Goal: Task Accomplishment & Management: Use online tool/utility

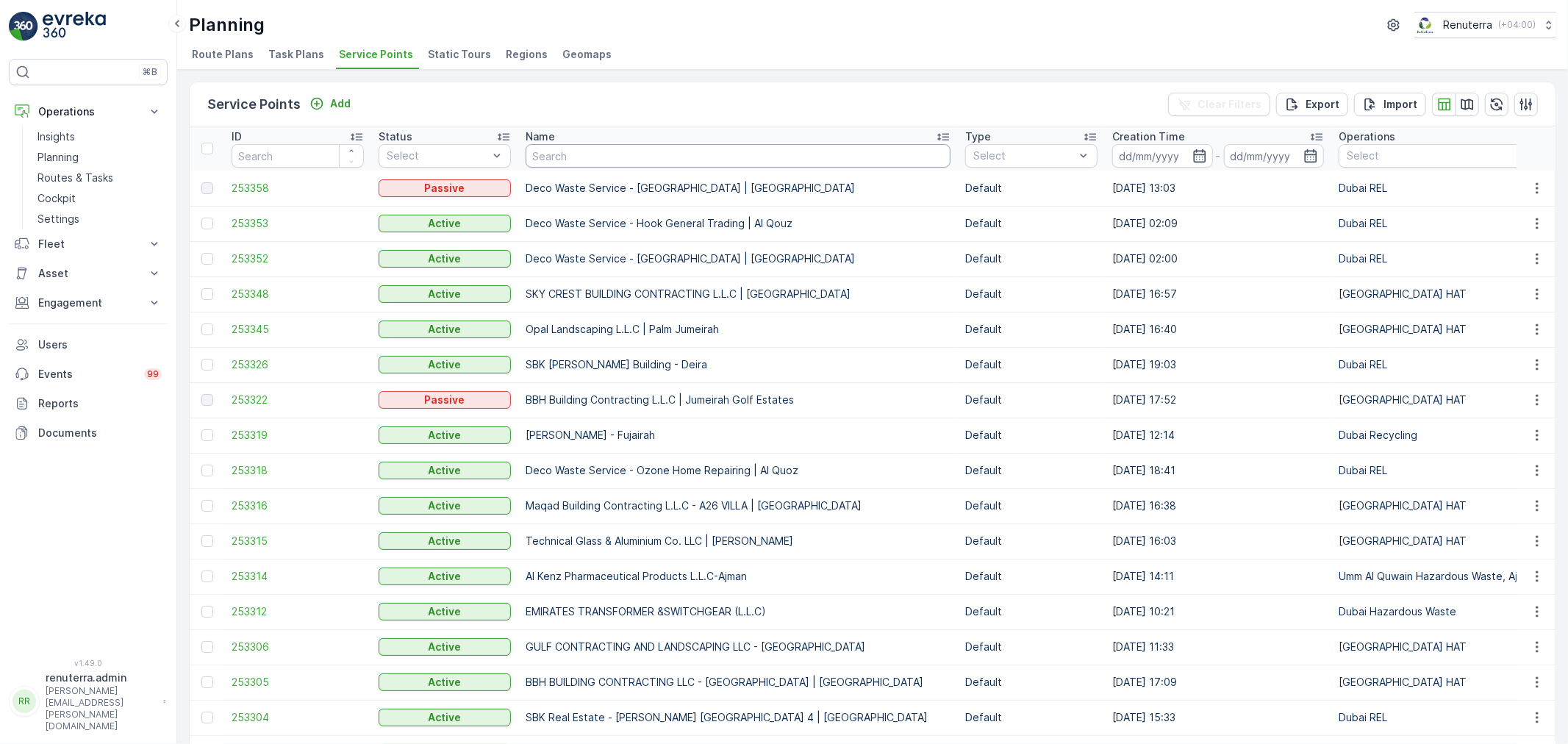
drag, startPoint x: 623, startPoint y: 161, endPoint x: 621, endPoint y: 140, distance: 21.1
click at [623, 145] on input "text" at bounding box center [738, 156] width 425 height 23
type input "doytt"
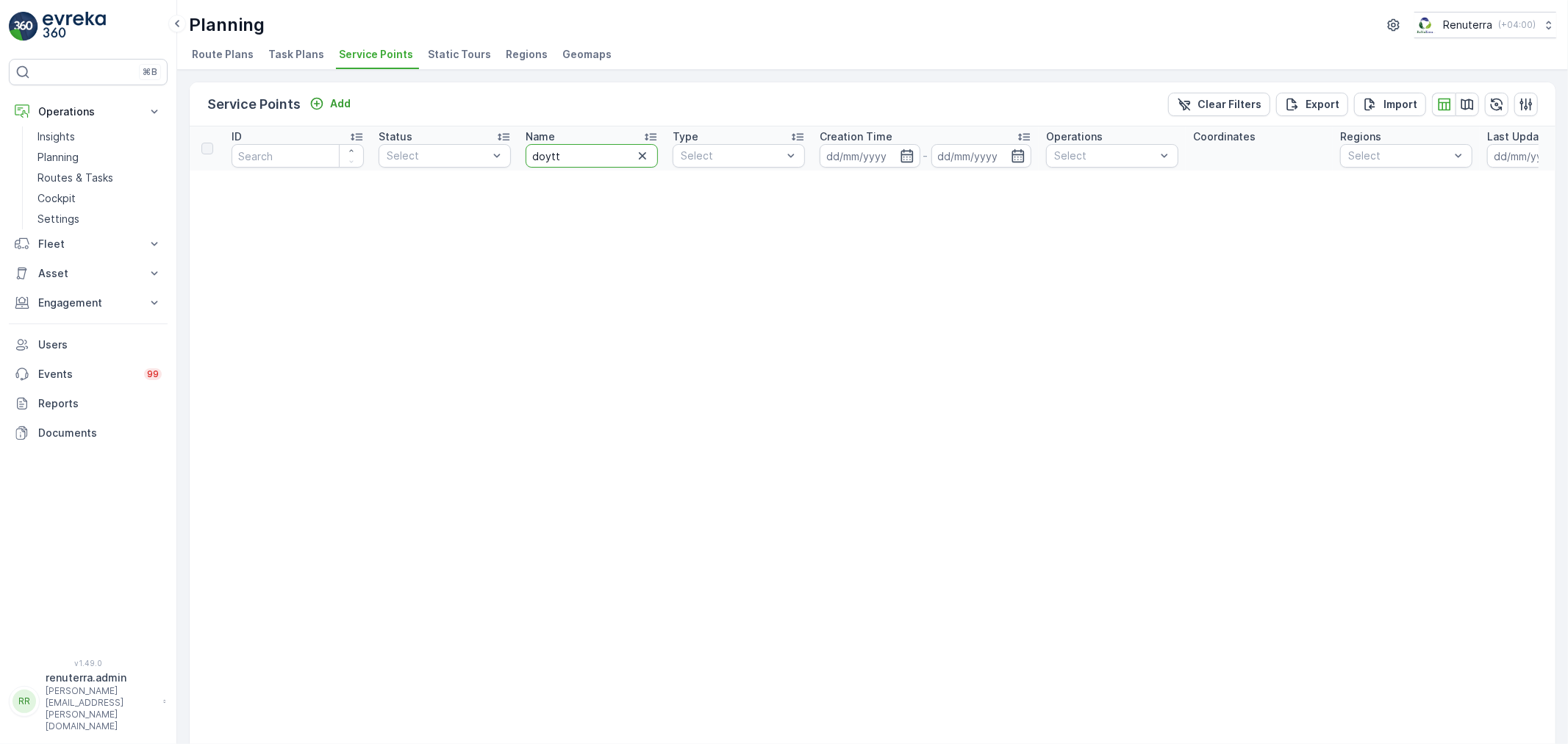
click at [601, 153] on input "doytt" at bounding box center [591, 156] width 132 height 23
type input "do"
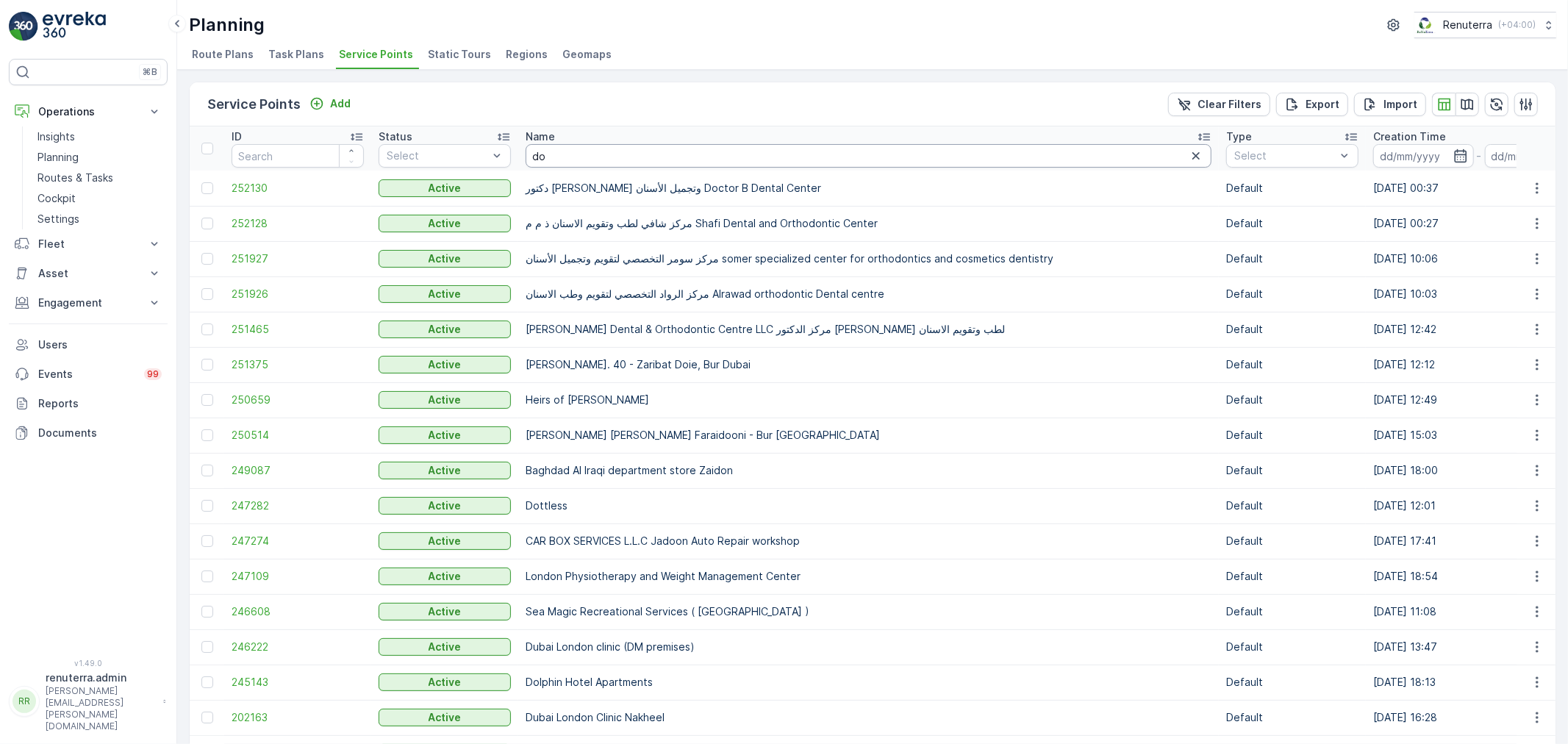
click at [569, 155] on input "do" at bounding box center [868, 156] width 686 height 23
type input "dot"
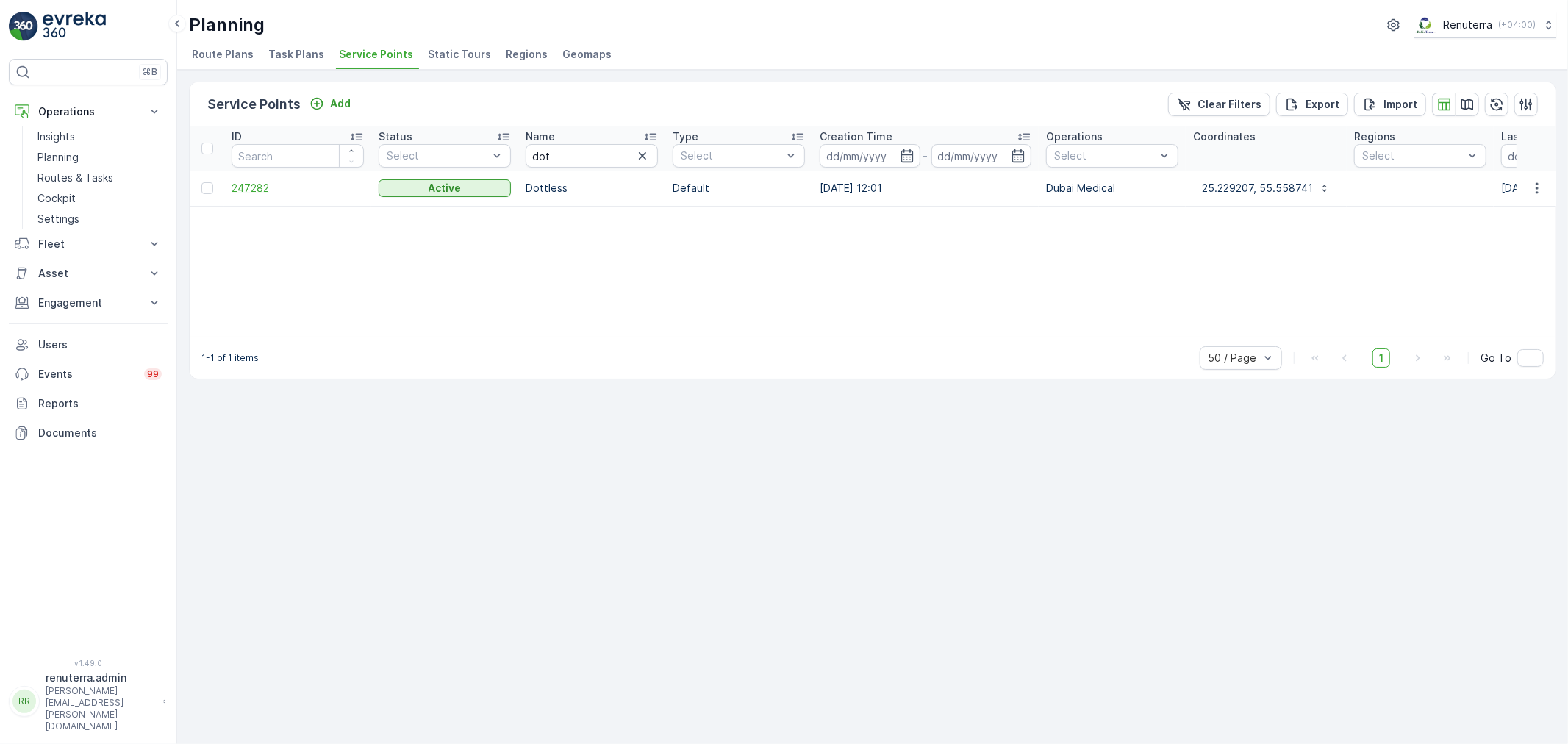
click at [256, 188] on span "247282" at bounding box center [298, 188] width 132 height 14
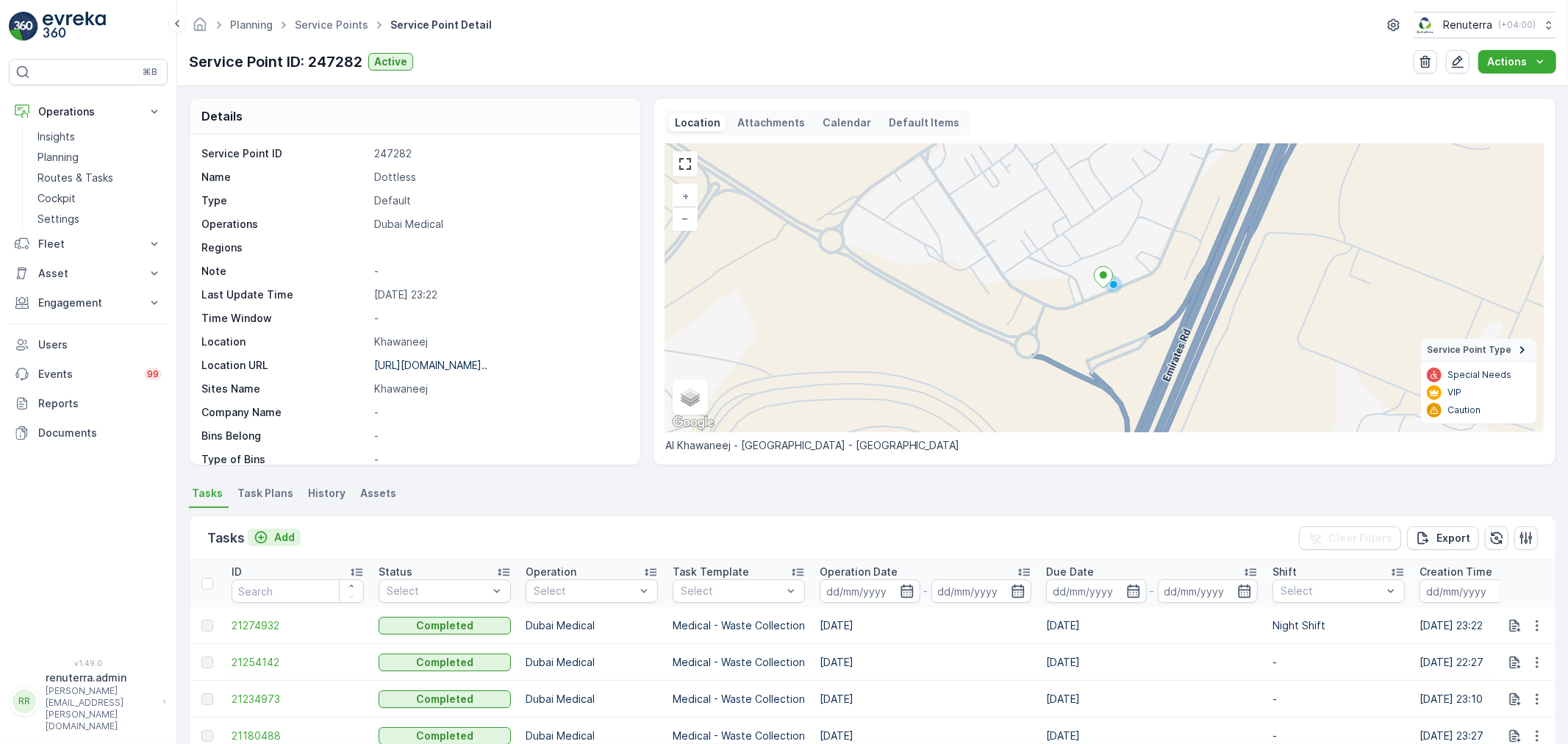
click at [291, 533] on p "Add" at bounding box center [284, 537] width 21 height 14
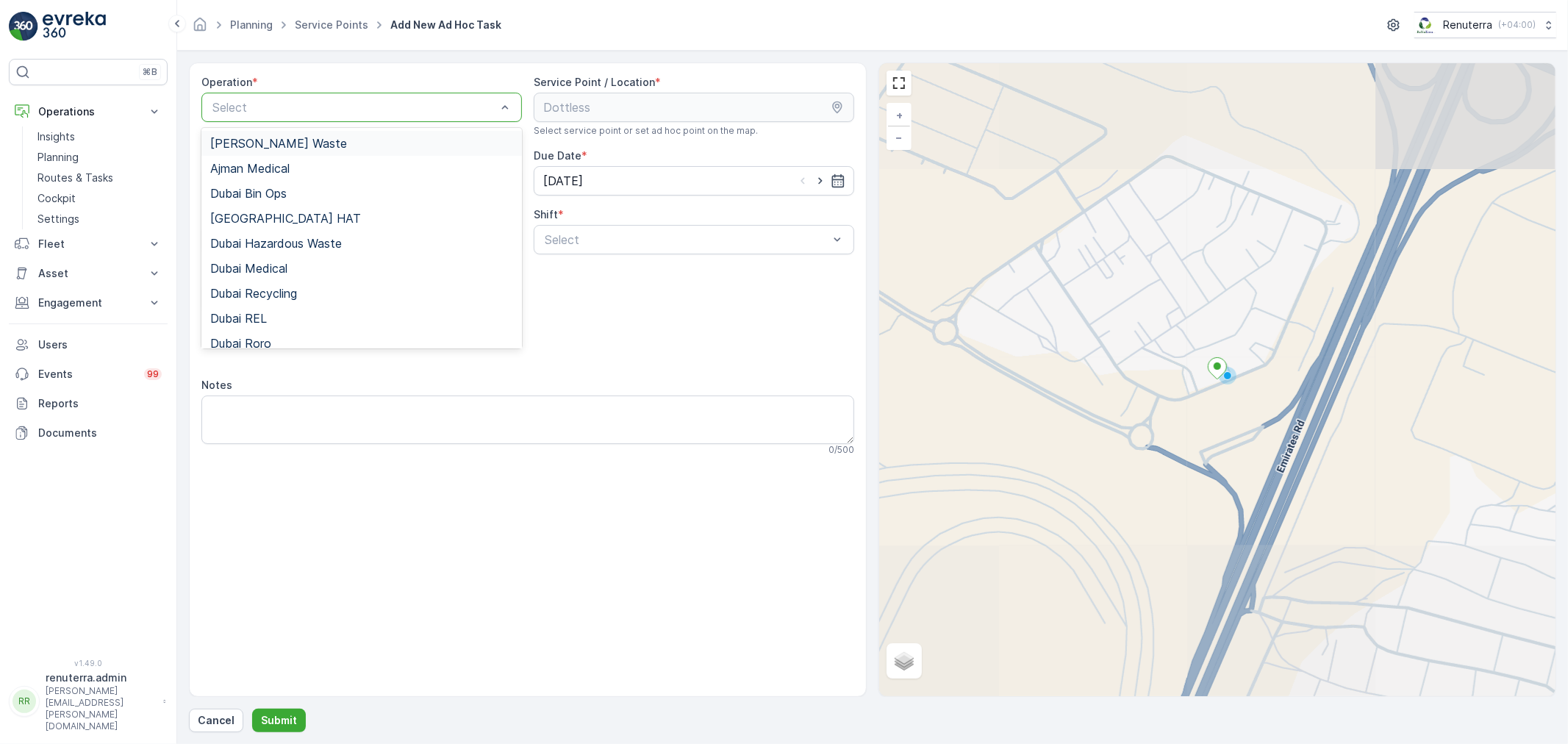
click at [318, 109] on div at bounding box center [354, 107] width 286 height 13
click at [276, 269] on span "Dubai Medical" at bounding box center [249, 268] width 78 height 13
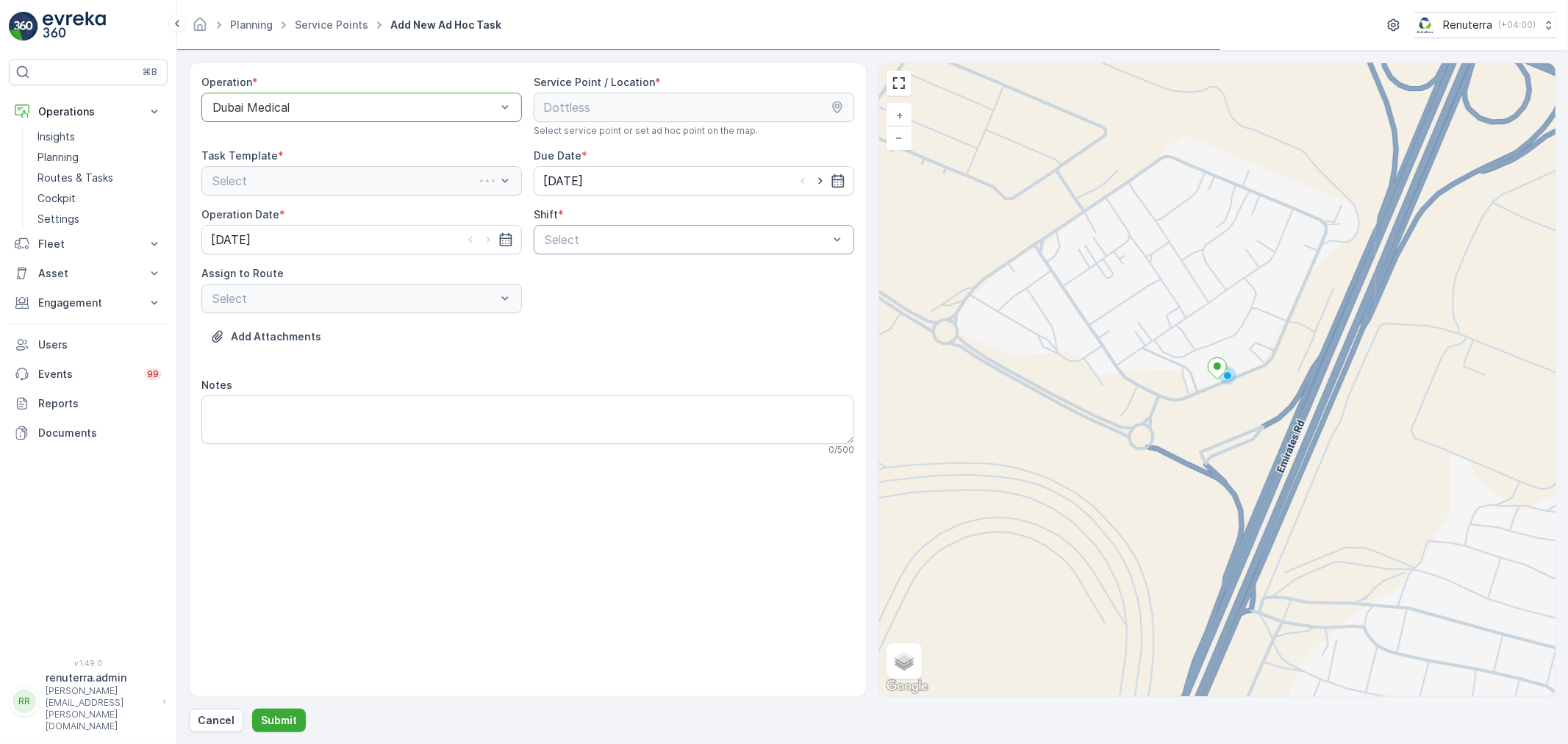
click at [622, 244] on div at bounding box center [686, 239] width 286 height 13
drag, startPoint x: 598, startPoint y: 304, endPoint x: 532, endPoint y: 318, distance: 67.5
click at [598, 303] on span "Night Shift" at bounding box center [572, 301] width 60 height 13
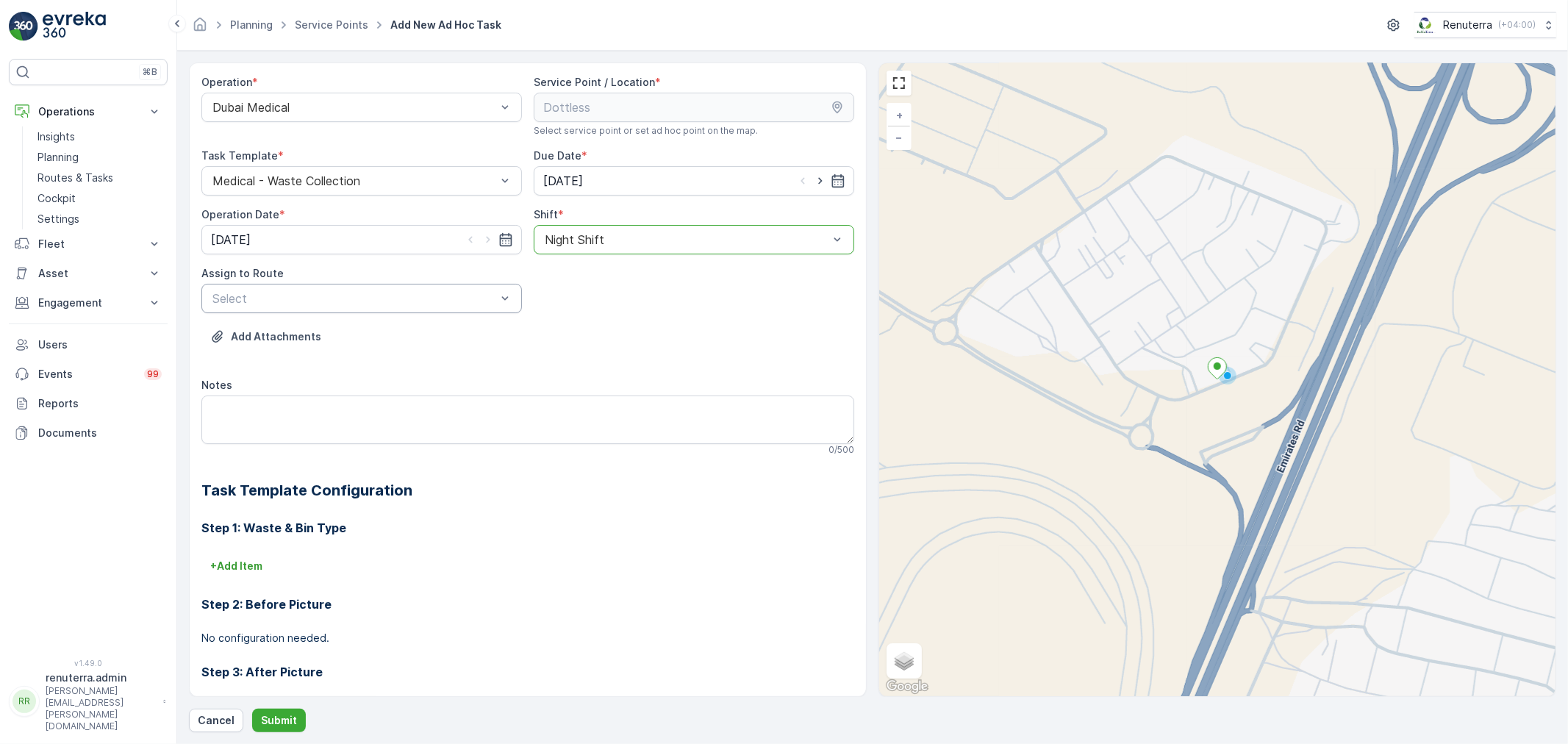
click at [344, 310] on div "Select" at bounding box center [361, 298] width 320 height 29
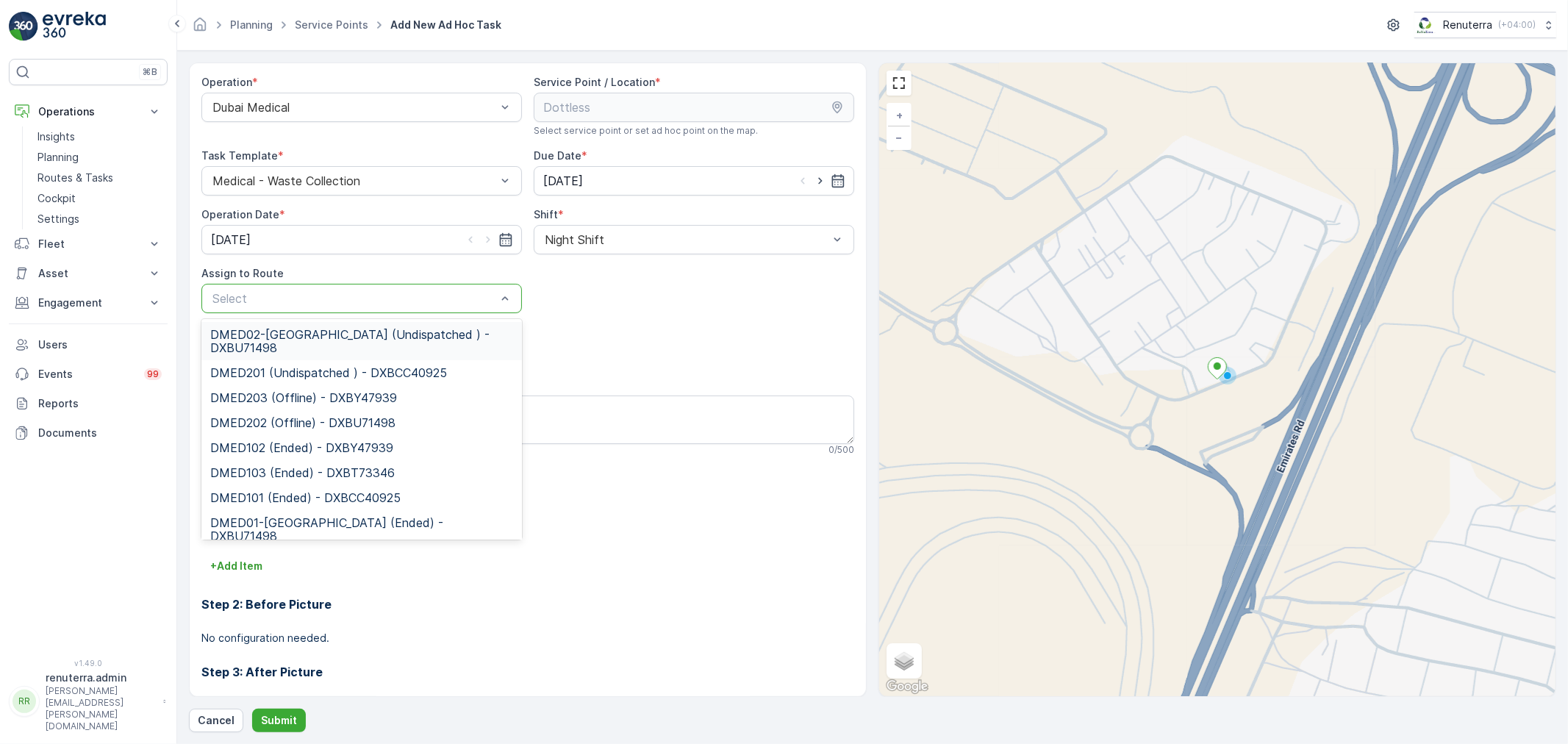
click at [329, 348] on span "DMED02-[GEOGRAPHIC_DATA] (Undispatched ) - DXBU71498" at bounding box center [362, 342] width 303 height 27
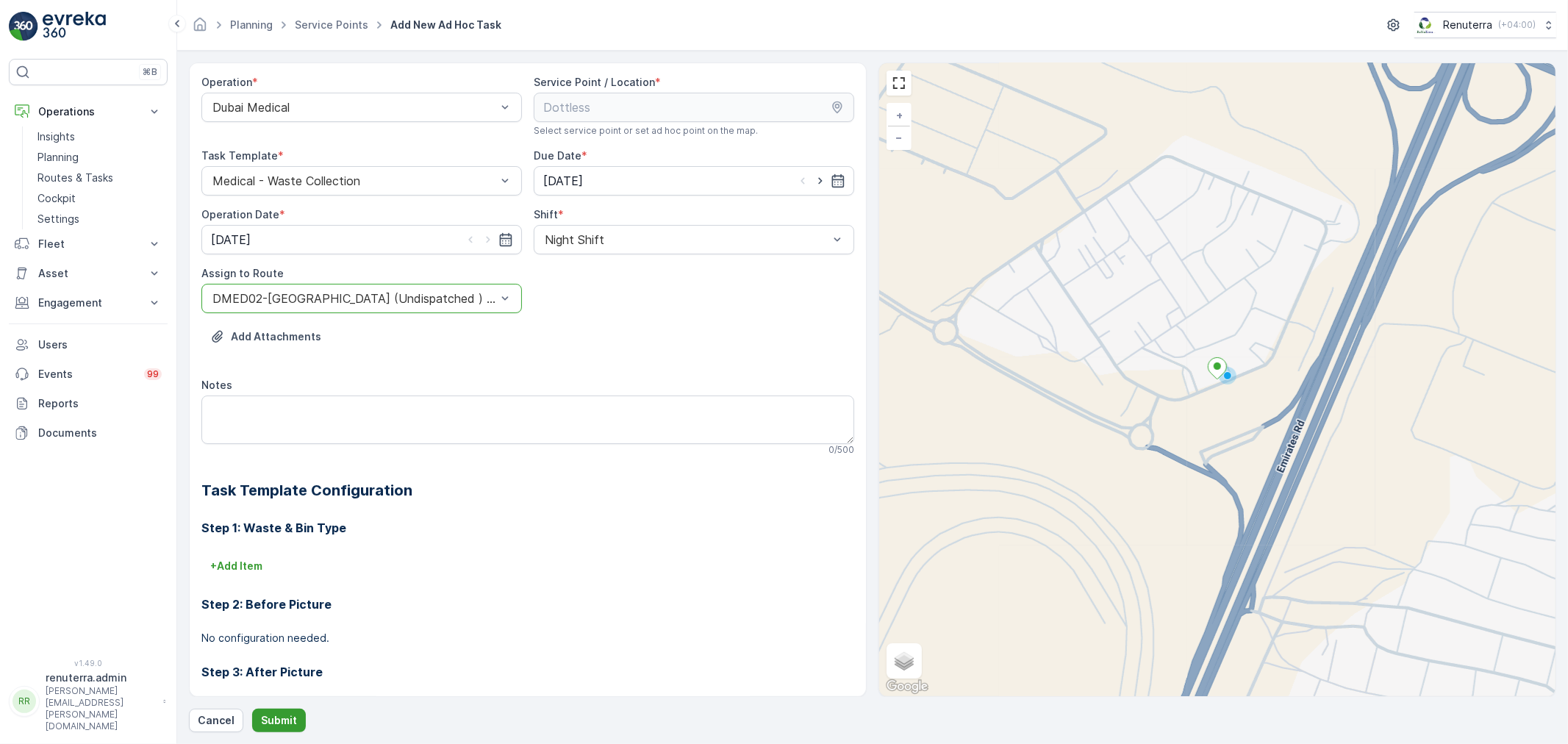
click at [273, 714] on p "Submit" at bounding box center [279, 720] width 36 height 14
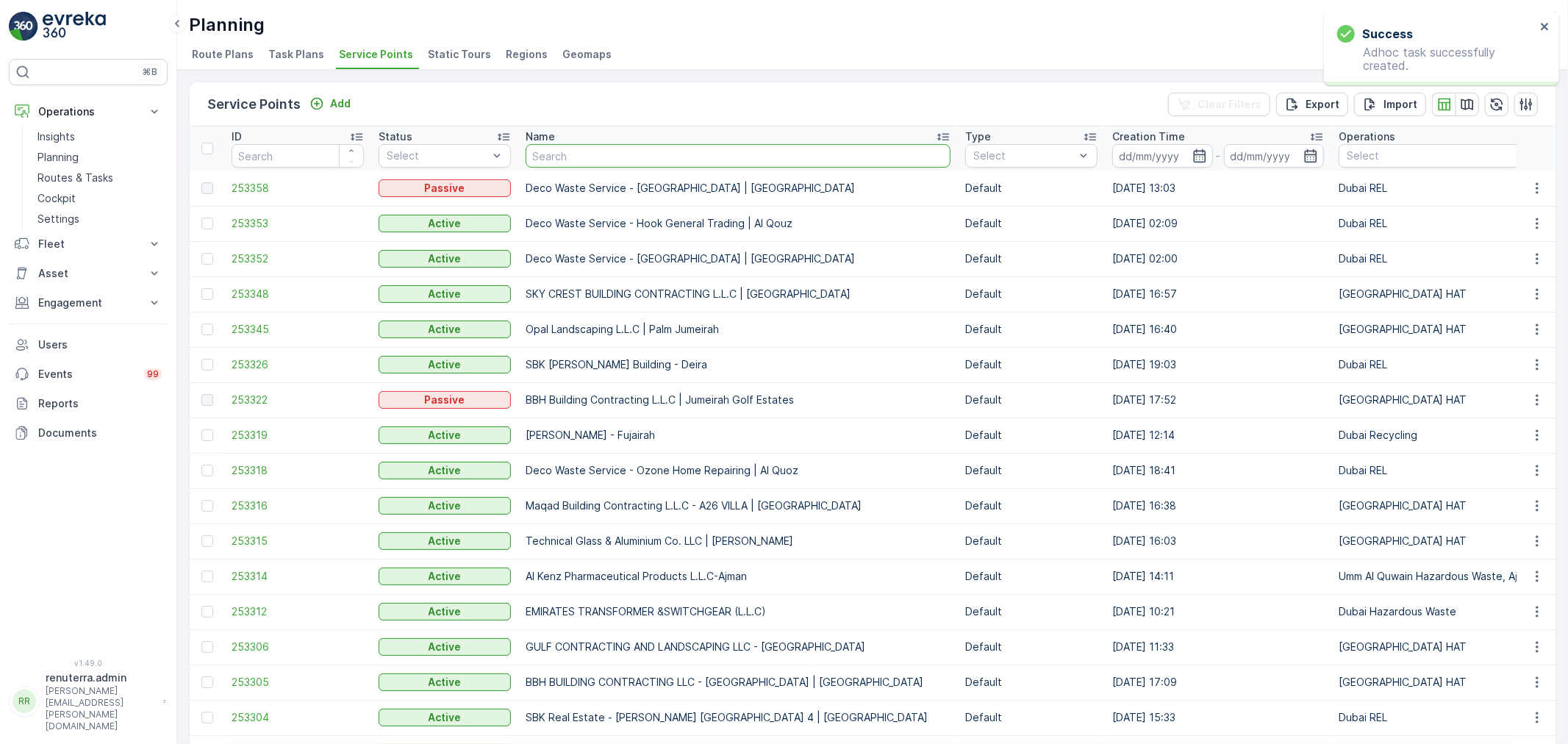
click at [615, 165] on input "text" at bounding box center [738, 156] width 425 height 23
type input "dott"
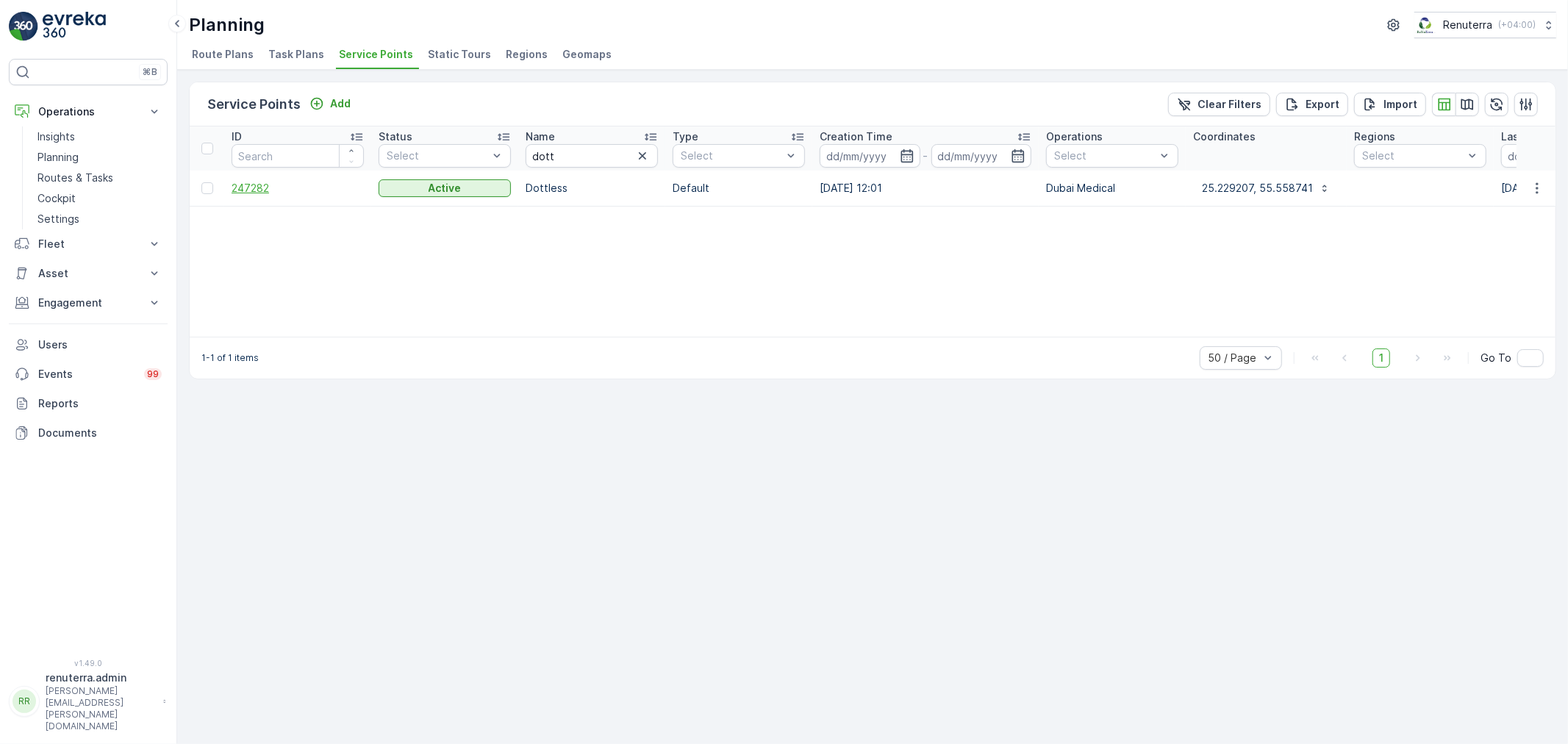
click at [255, 191] on span "247282" at bounding box center [298, 188] width 132 height 14
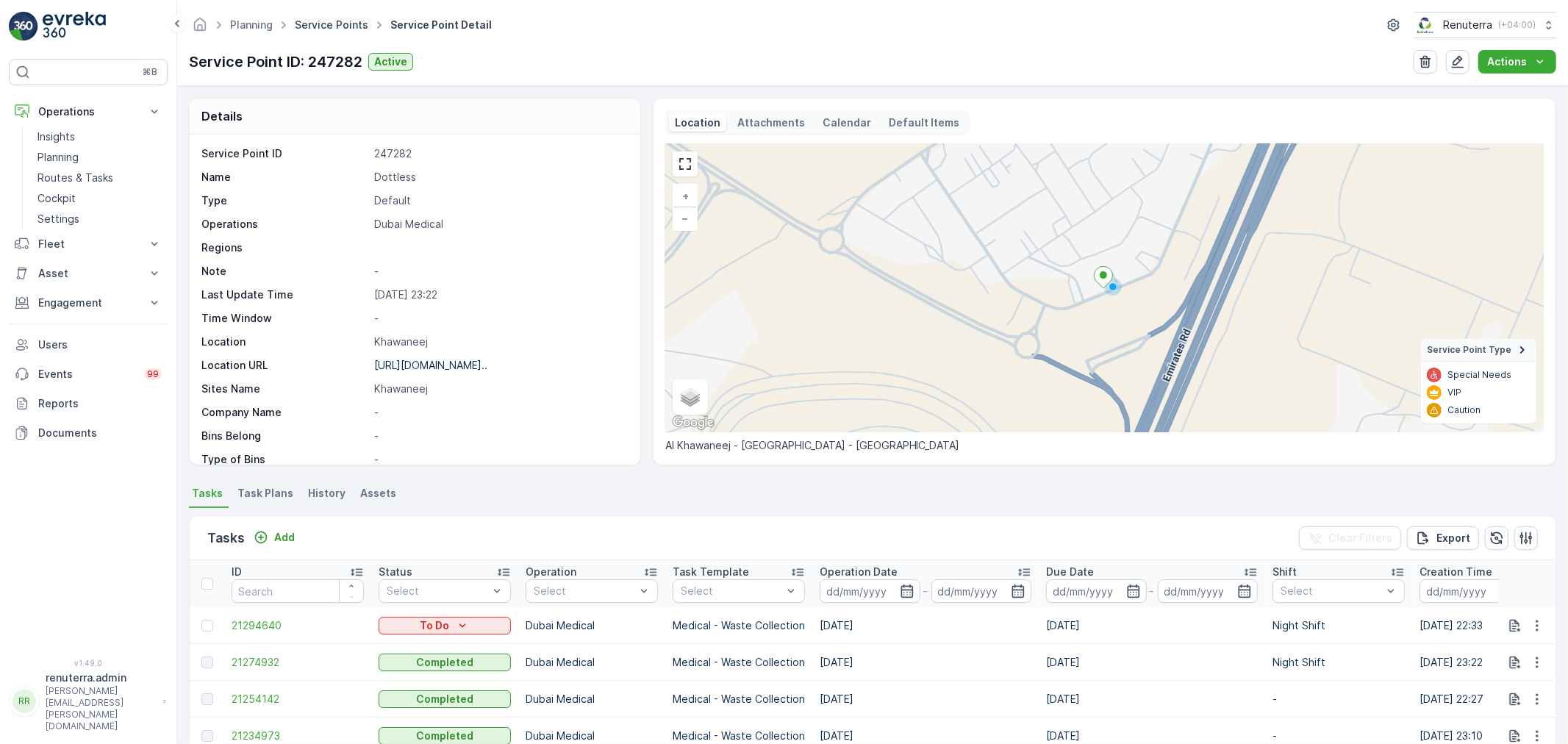
click at [342, 21] on link "Service Points" at bounding box center [332, 25] width 73 height 12
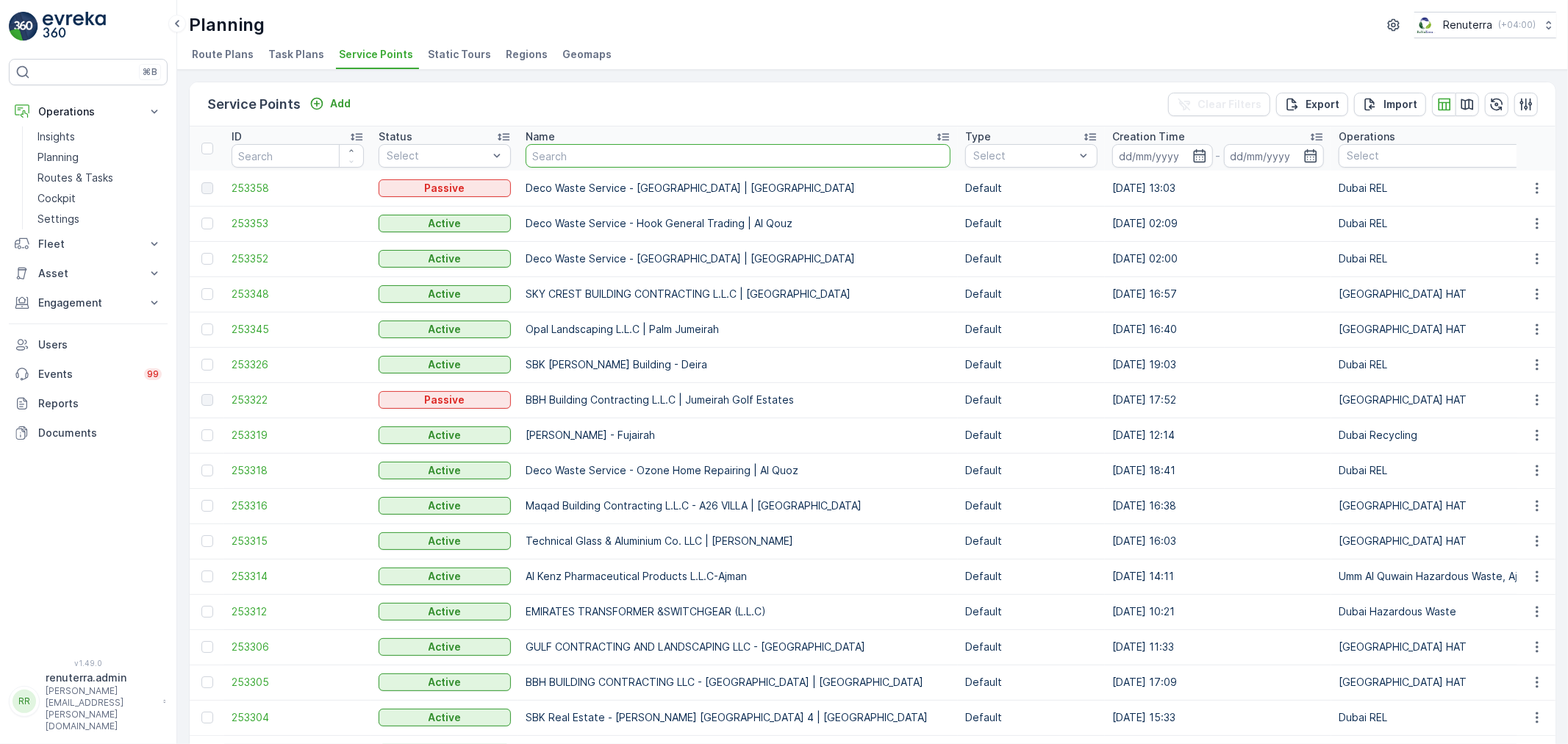
click at [576, 155] on input "text" at bounding box center [738, 156] width 425 height 23
type input "nephr"
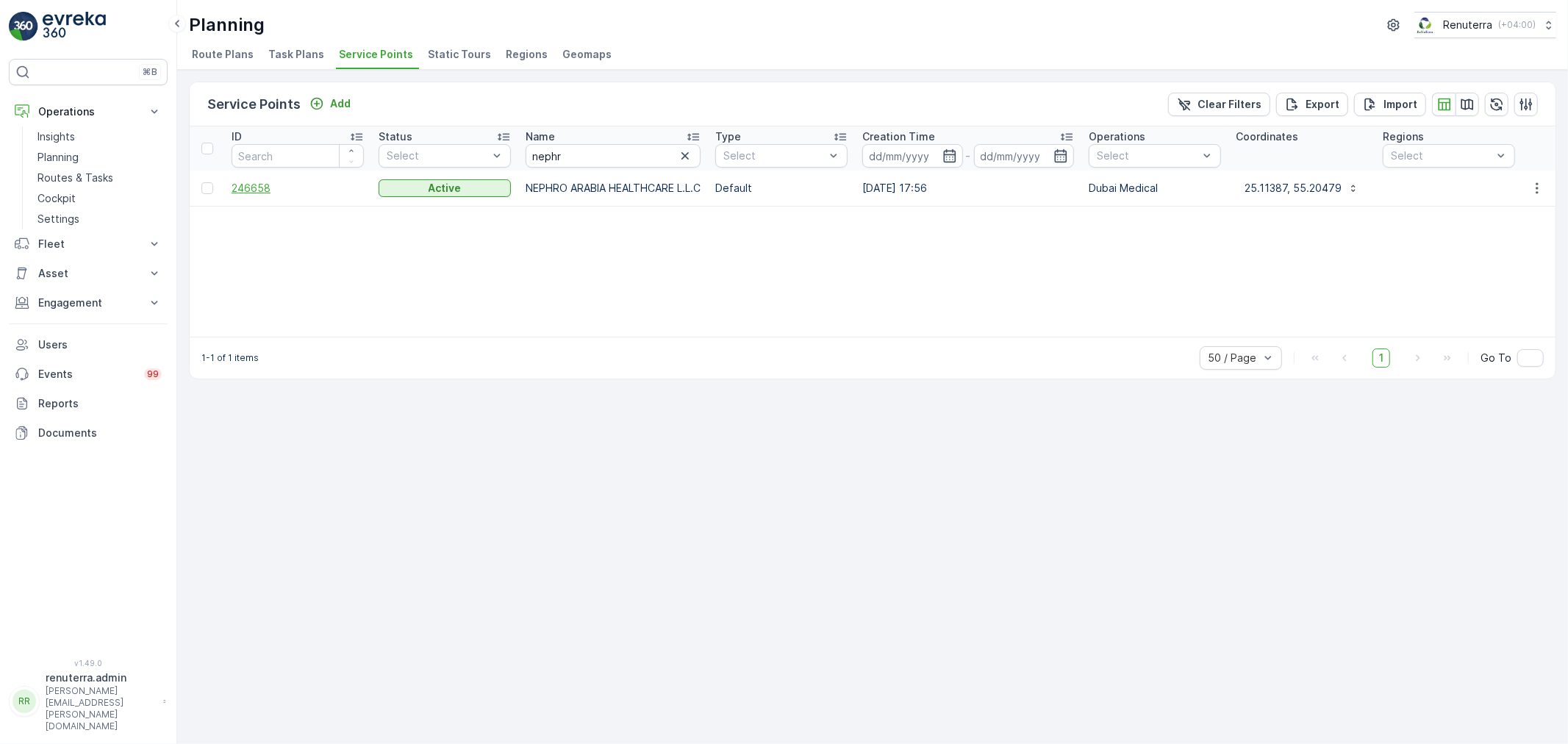
click at [254, 192] on span "246658" at bounding box center [298, 188] width 132 height 14
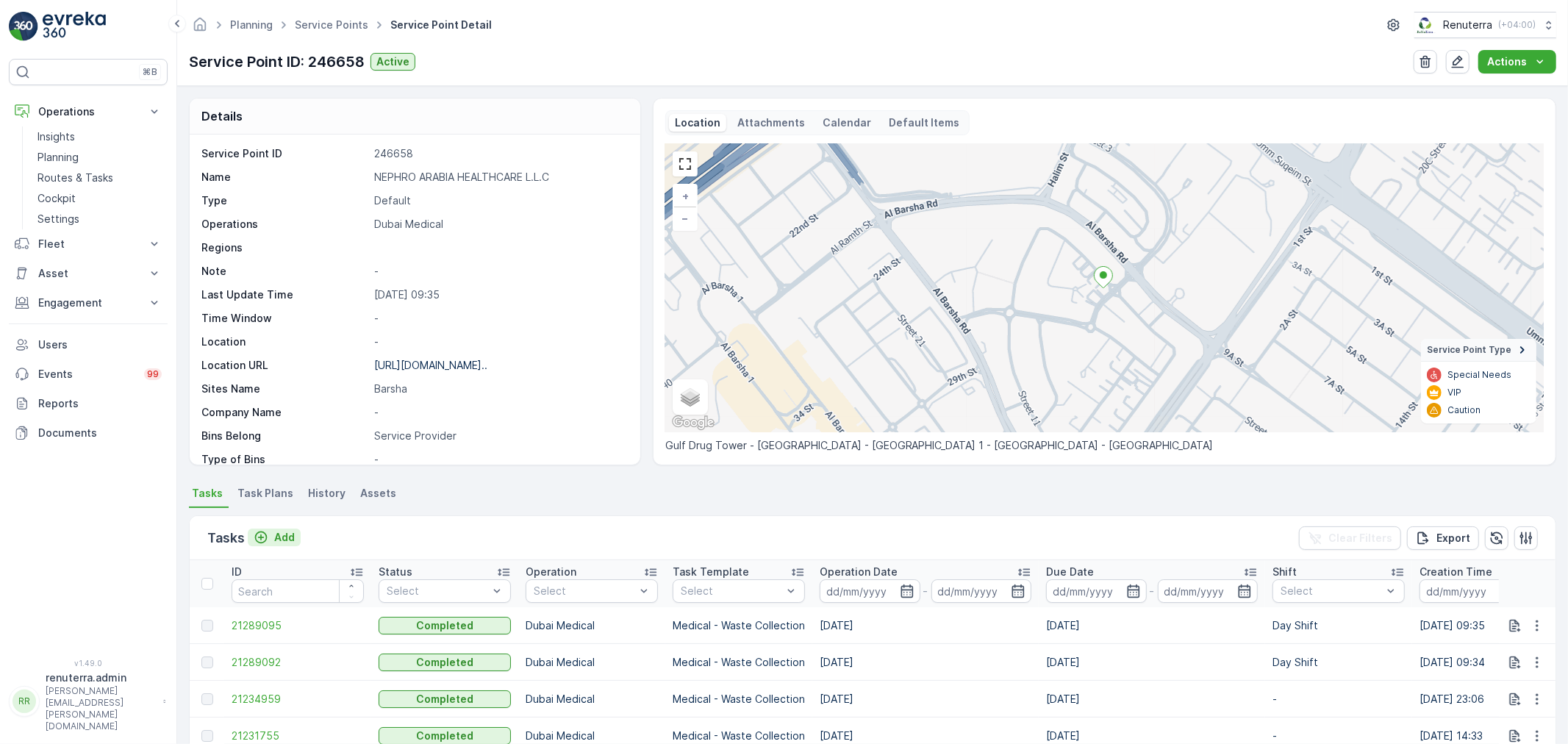
click at [298, 533] on button "Add" at bounding box center [274, 538] width 53 height 18
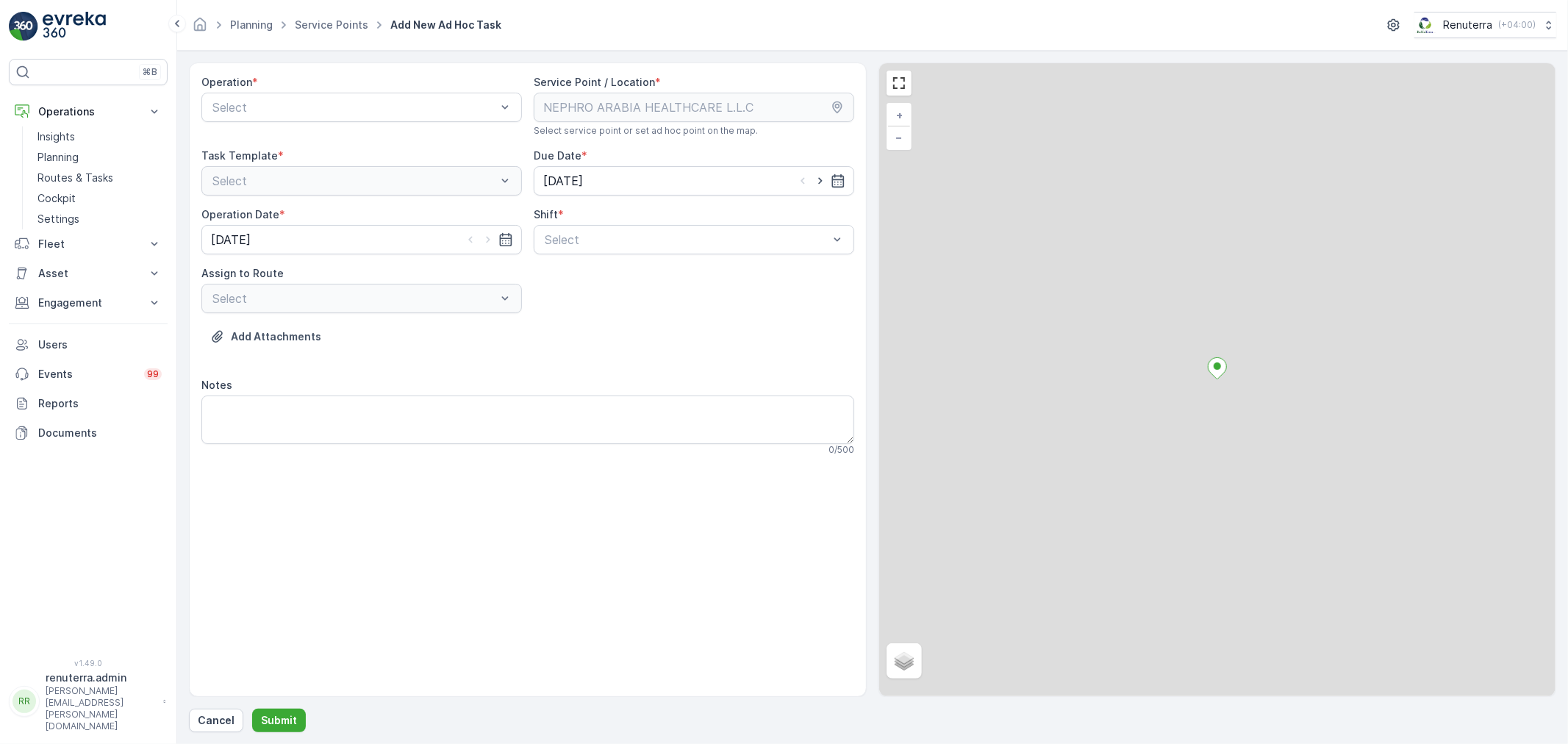
click at [345, 115] on div "Select" at bounding box center [354, 107] width 286 height 18
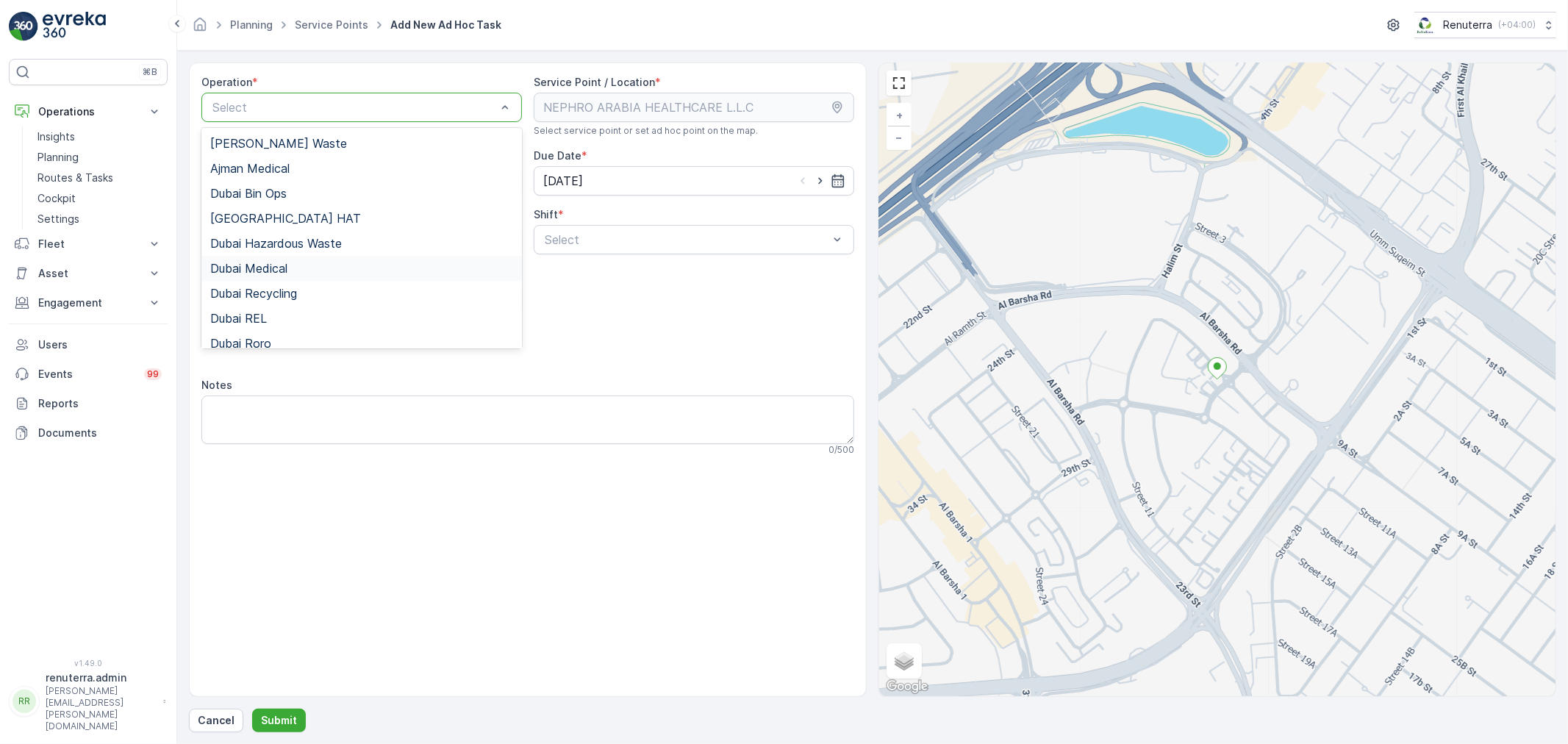
click at [303, 263] on div "Dubai Medical" at bounding box center [362, 268] width 303 height 13
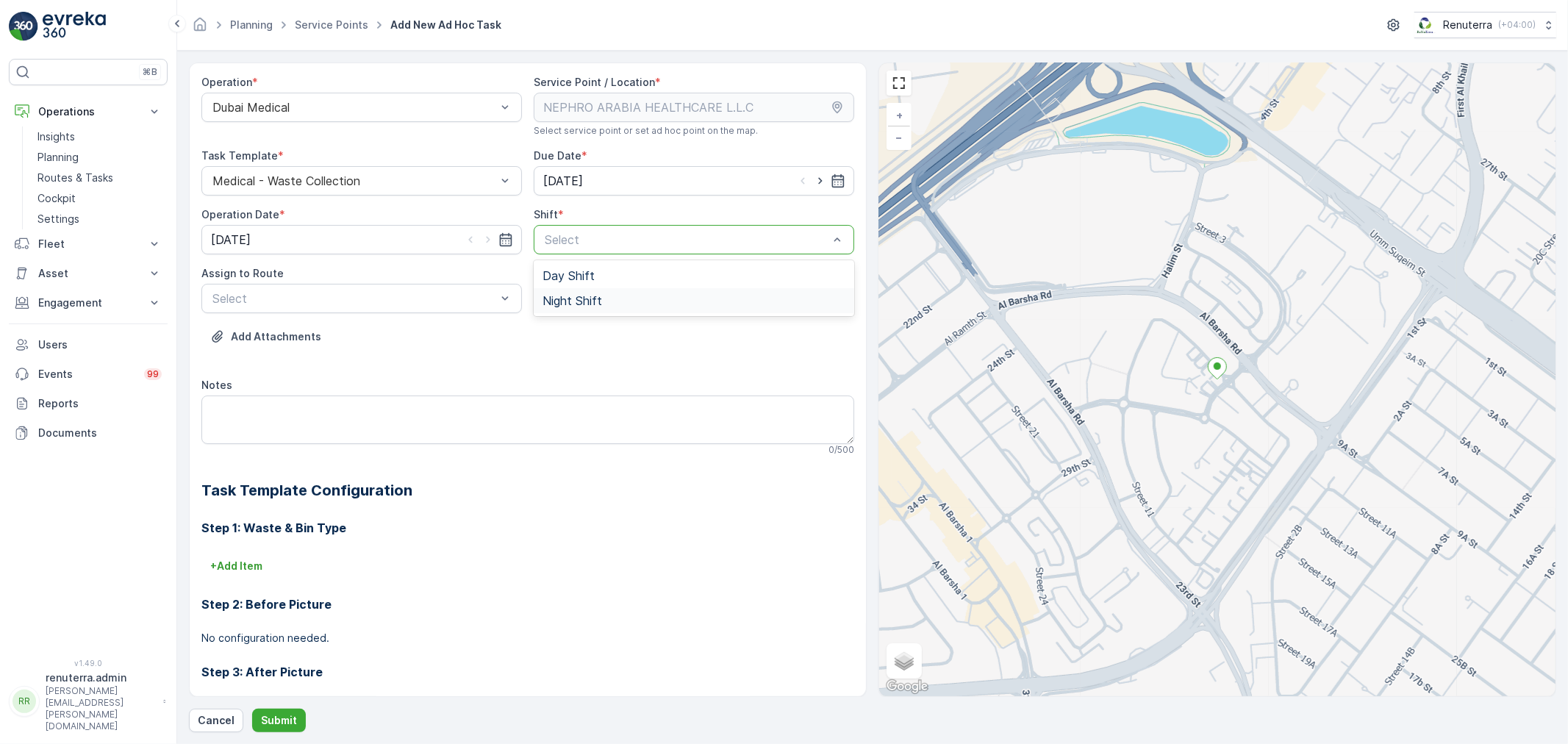
click at [586, 302] on span "Night Shift" at bounding box center [572, 301] width 60 height 13
drag, startPoint x: 419, startPoint y: 315, endPoint x: 410, endPoint y: 299, distance: 18.4
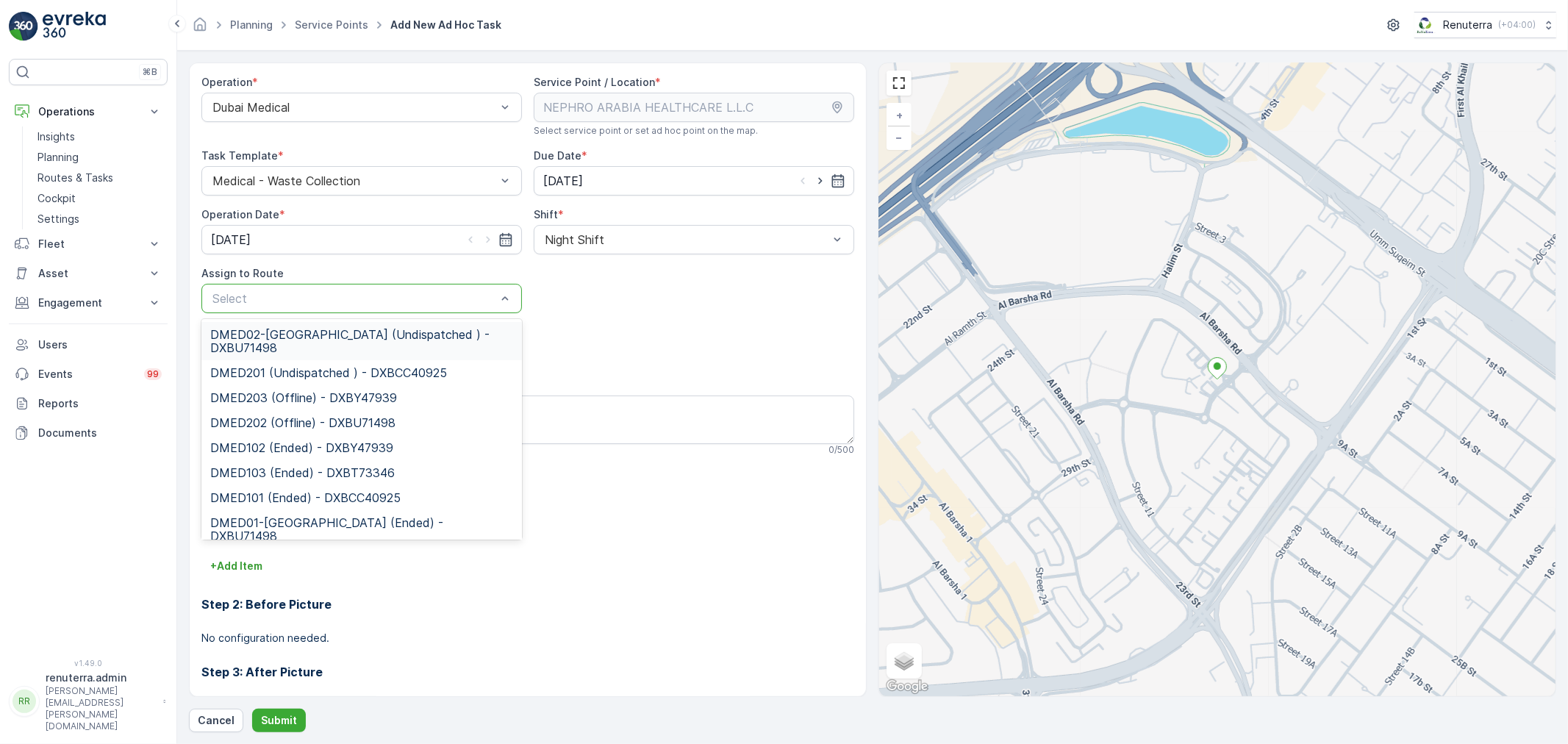
click at [410, 299] on div at bounding box center [354, 298] width 286 height 13
click at [383, 341] on span "DMED02-[GEOGRAPHIC_DATA] (Undispatched ) - DXBU71498" at bounding box center [362, 342] width 303 height 27
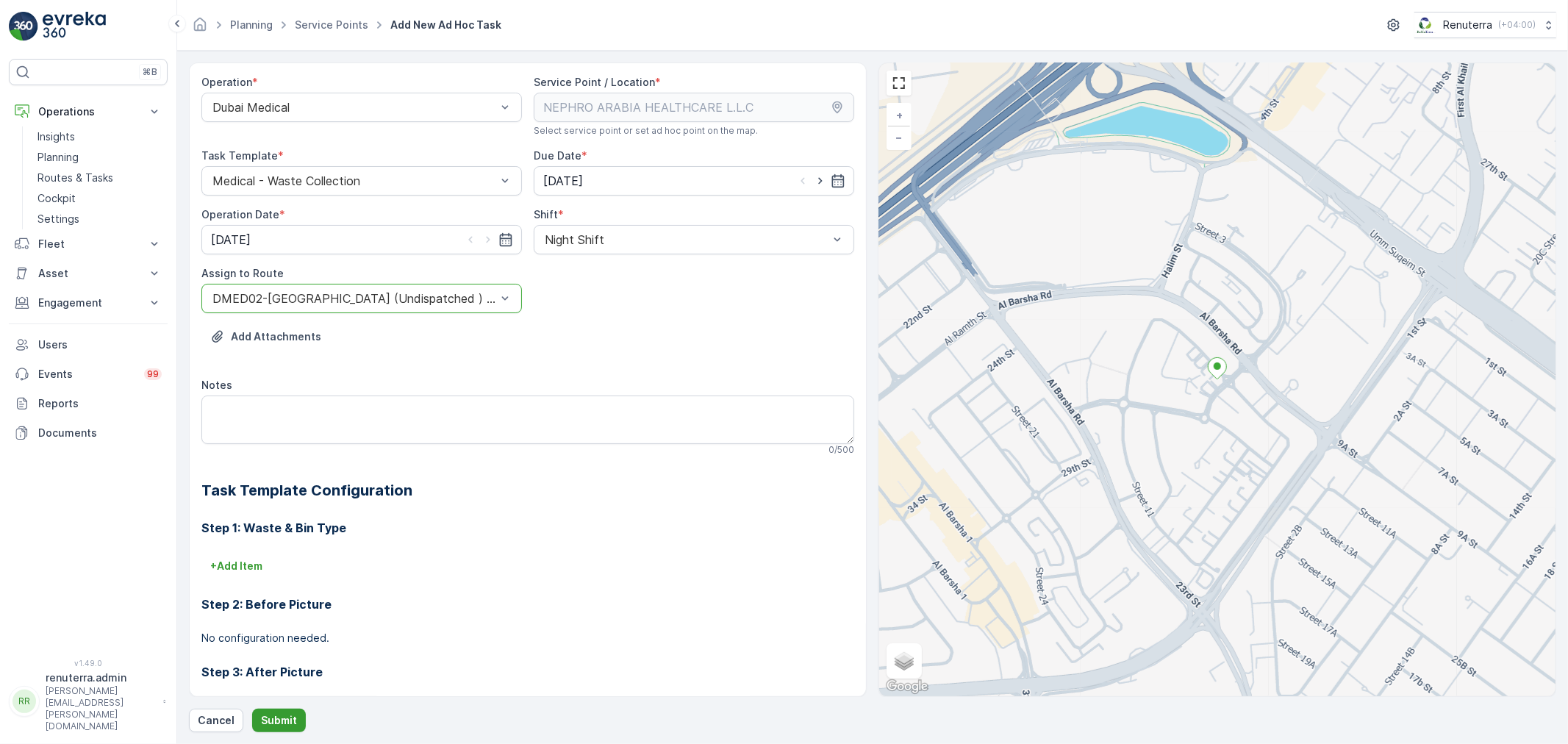
click at [266, 722] on p "Submit" at bounding box center [279, 720] width 36 height 14
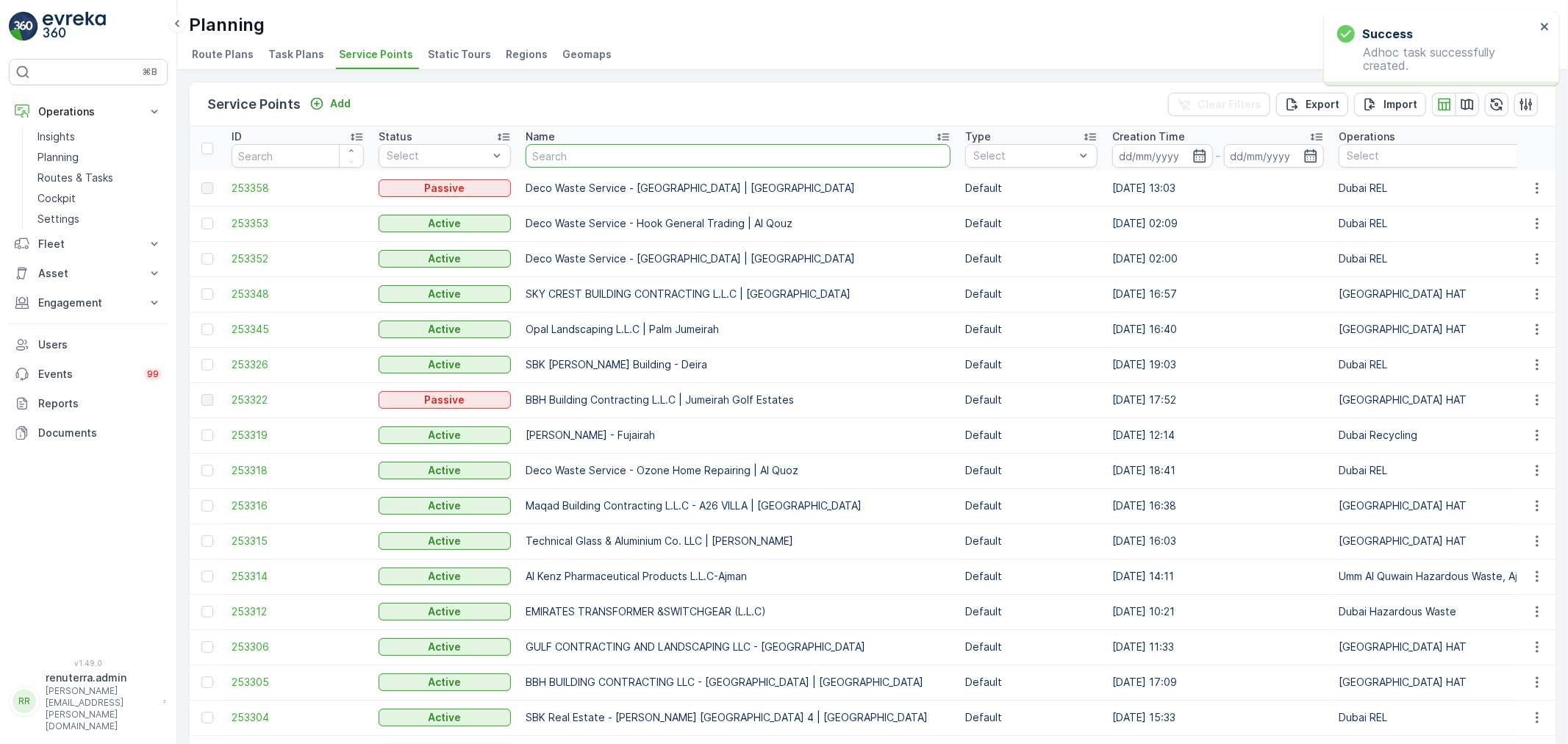
click at [553, 158] on input "text" at bounding box center [738, 156] width 425 height 23
type input "nephr"
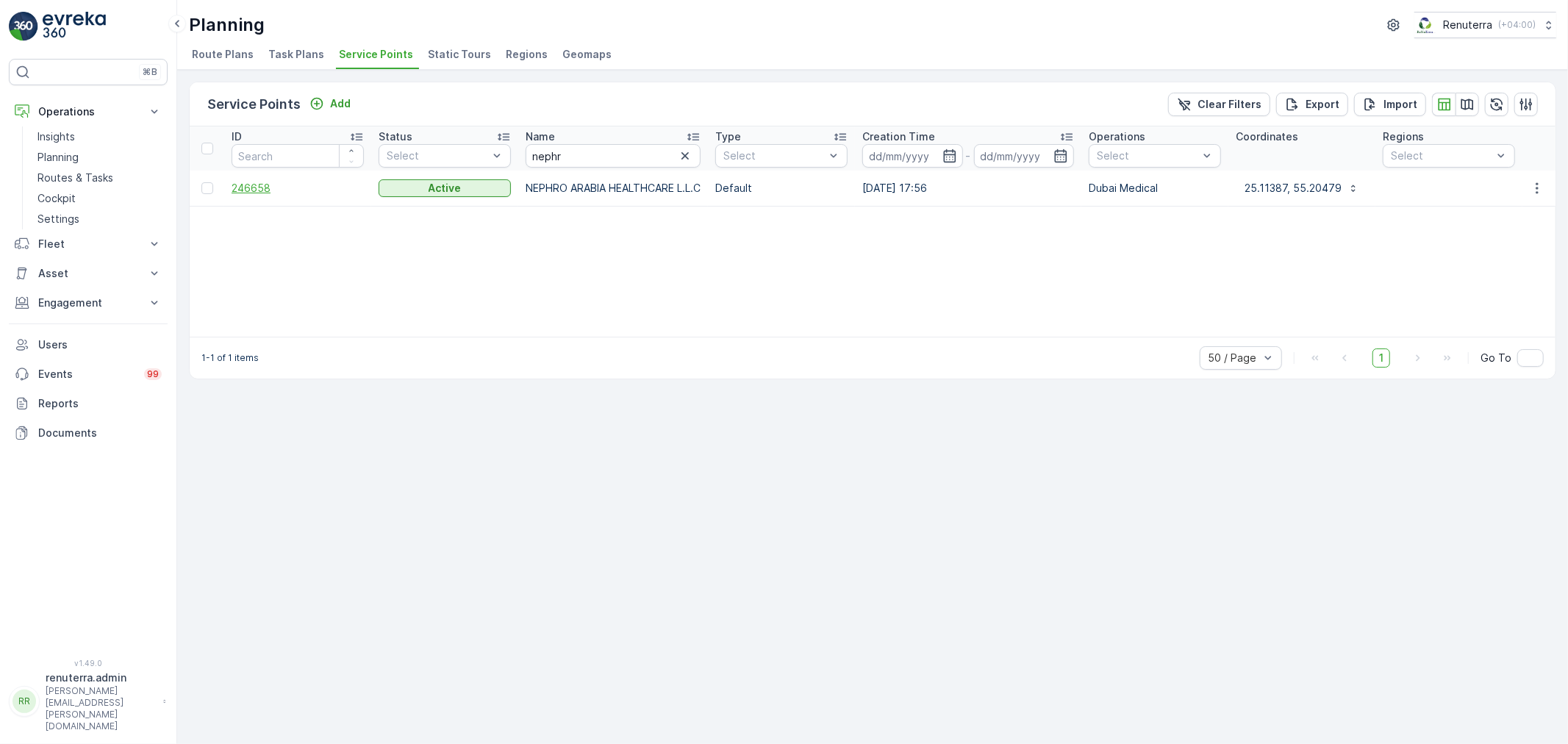
click at [247, 190] on span "246658" at bounding box center [298, 188] width 132 height 14
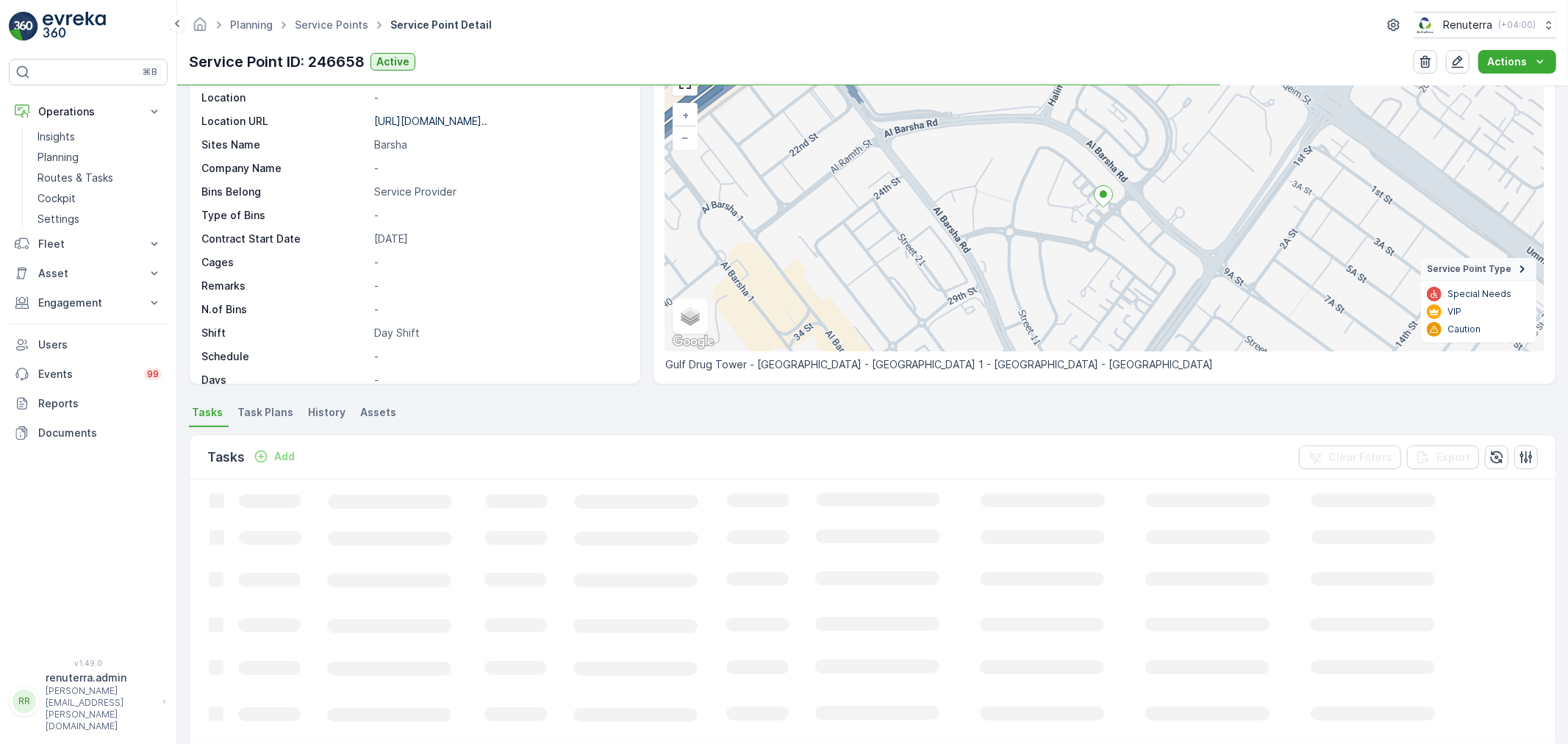
scroll to position [81, 0]
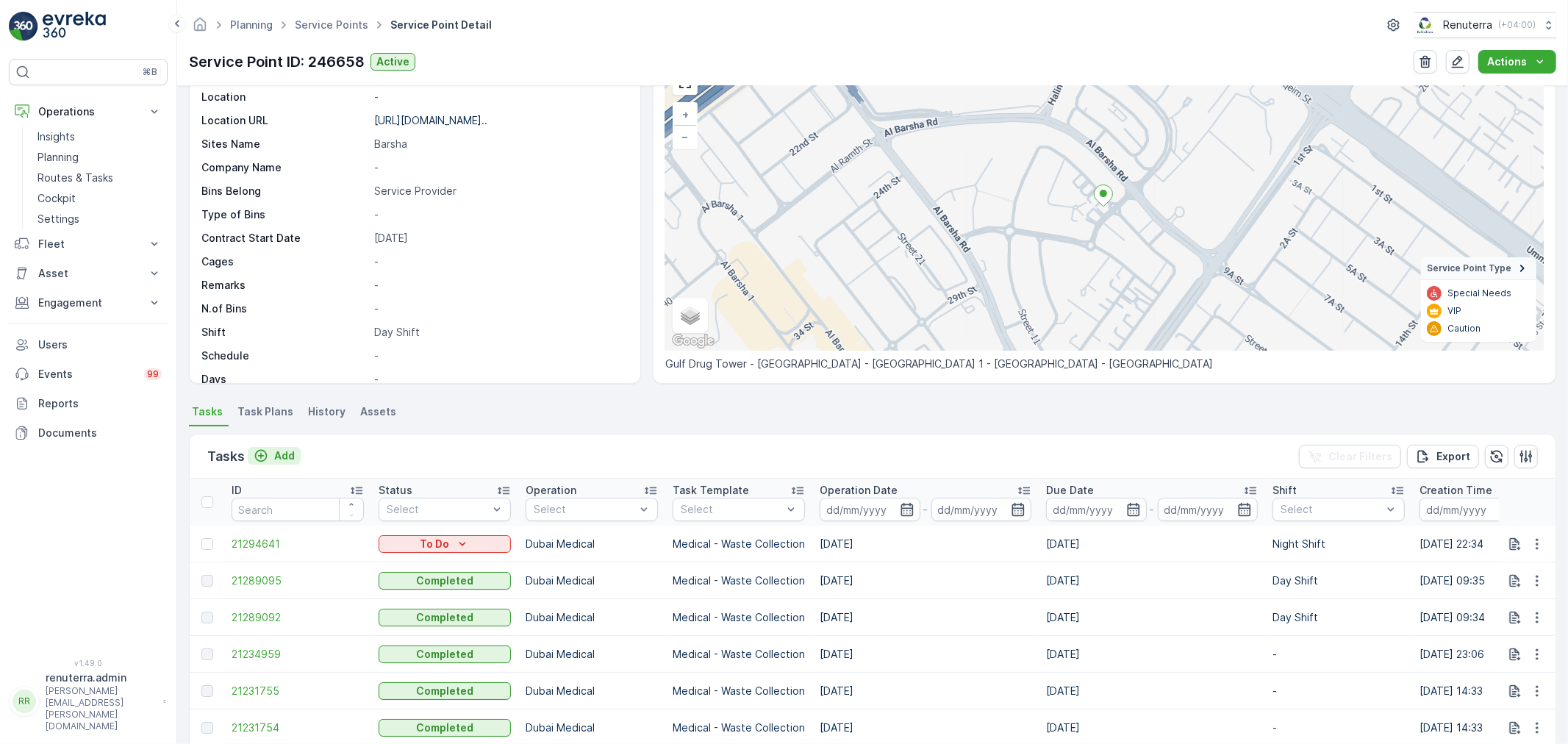
click at [274, 459] on p "Add" at bounding box center [284, 456] width 21 height 14
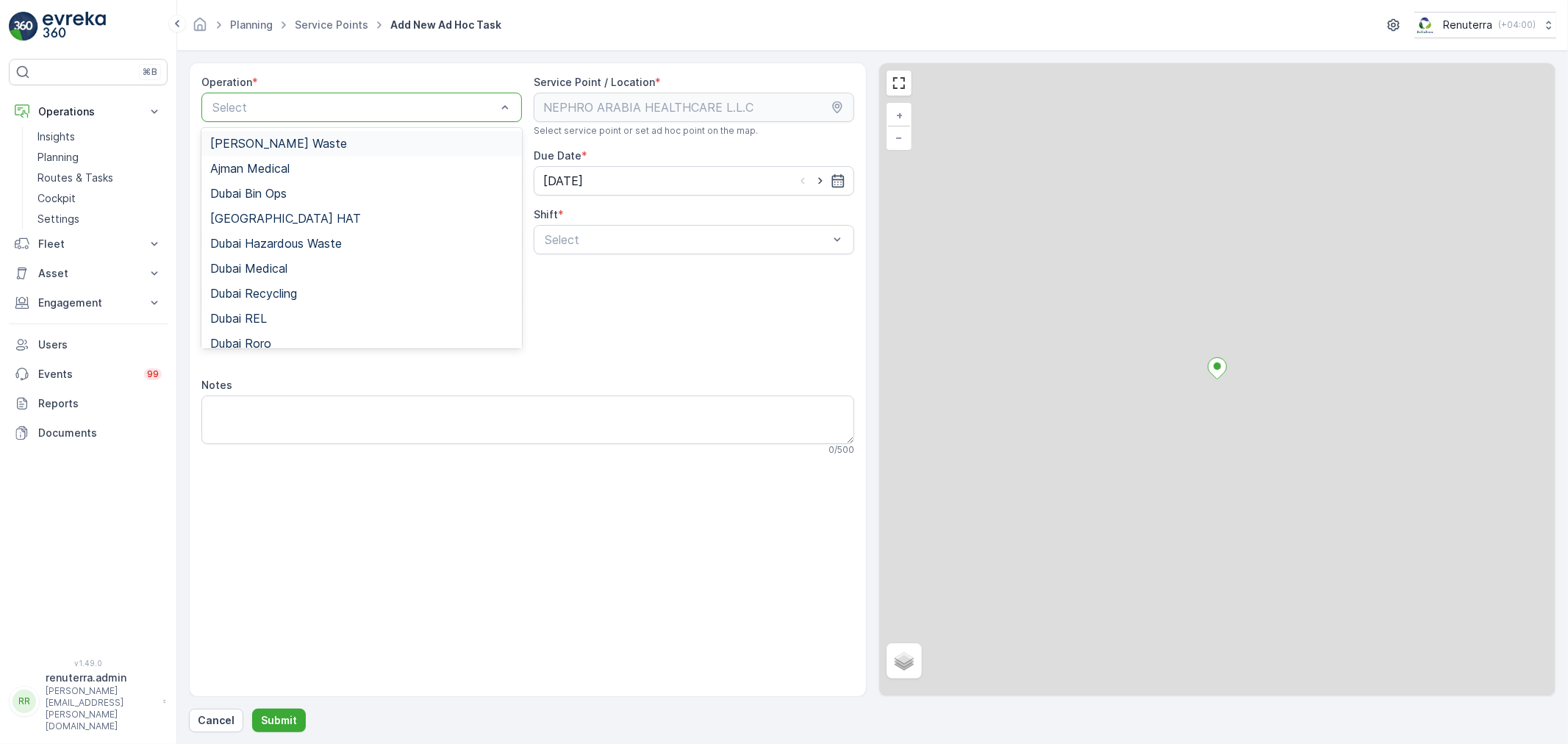
click at [292, 101] on div at bounding box center [354, 107] width 286 height 13
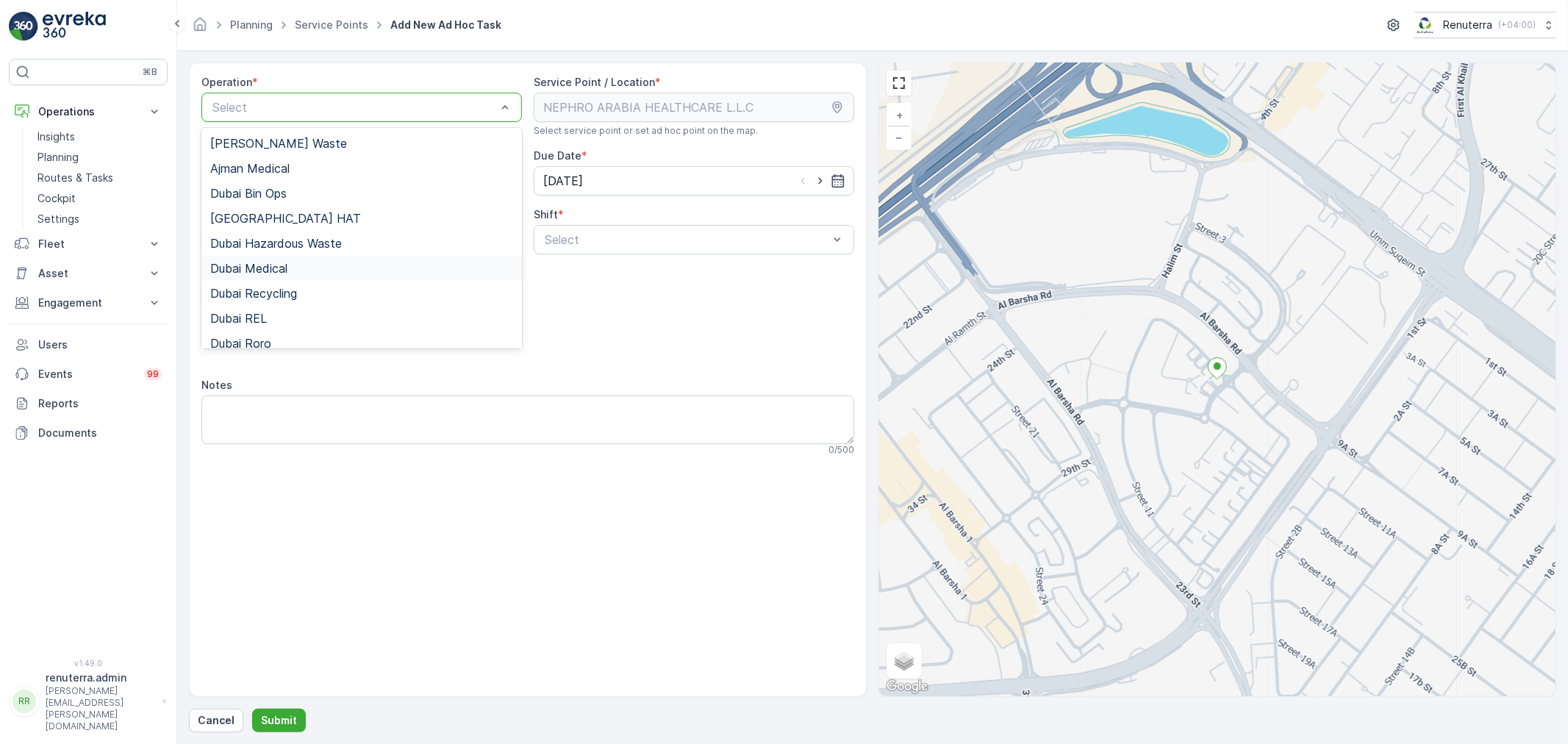
click at [284, 260] on div "Dubai Medical" at bounding box center [361, 269] width 320 height 25
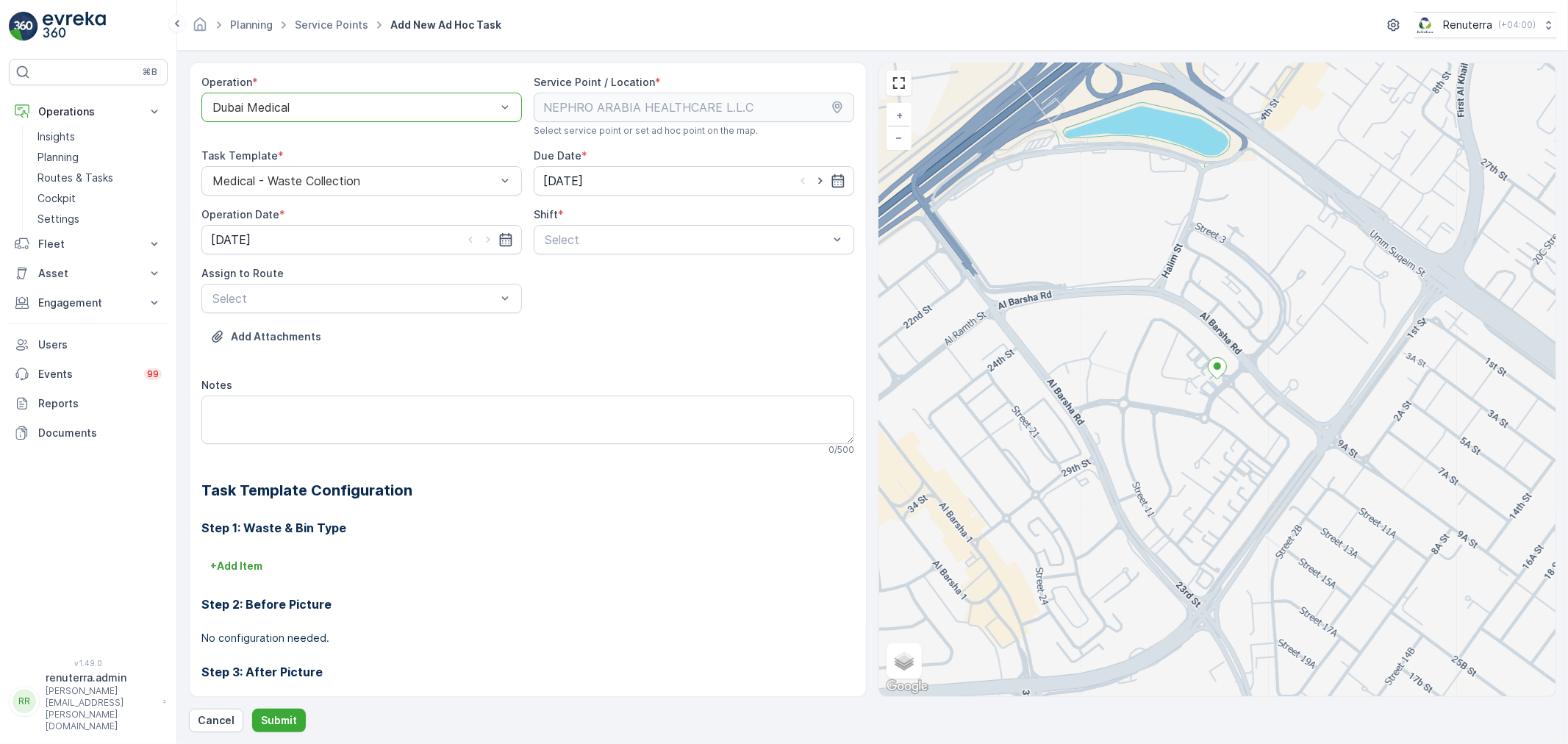
drag, startPoint x: 506, startPoint y: 232, endPoint x: 590, endPoint y: 223, distance: 84.5
drag, startPoint x: 600, startPoint y: 222, endPoint x: 586, endPoint y: 239, distance: 22.0
click at [590, 236] on div "Shift * Select" at bounding box center [693, 230] width 320 height 47
click at [586, 239] on div at bounding box center [686, 239] width 286 height 13
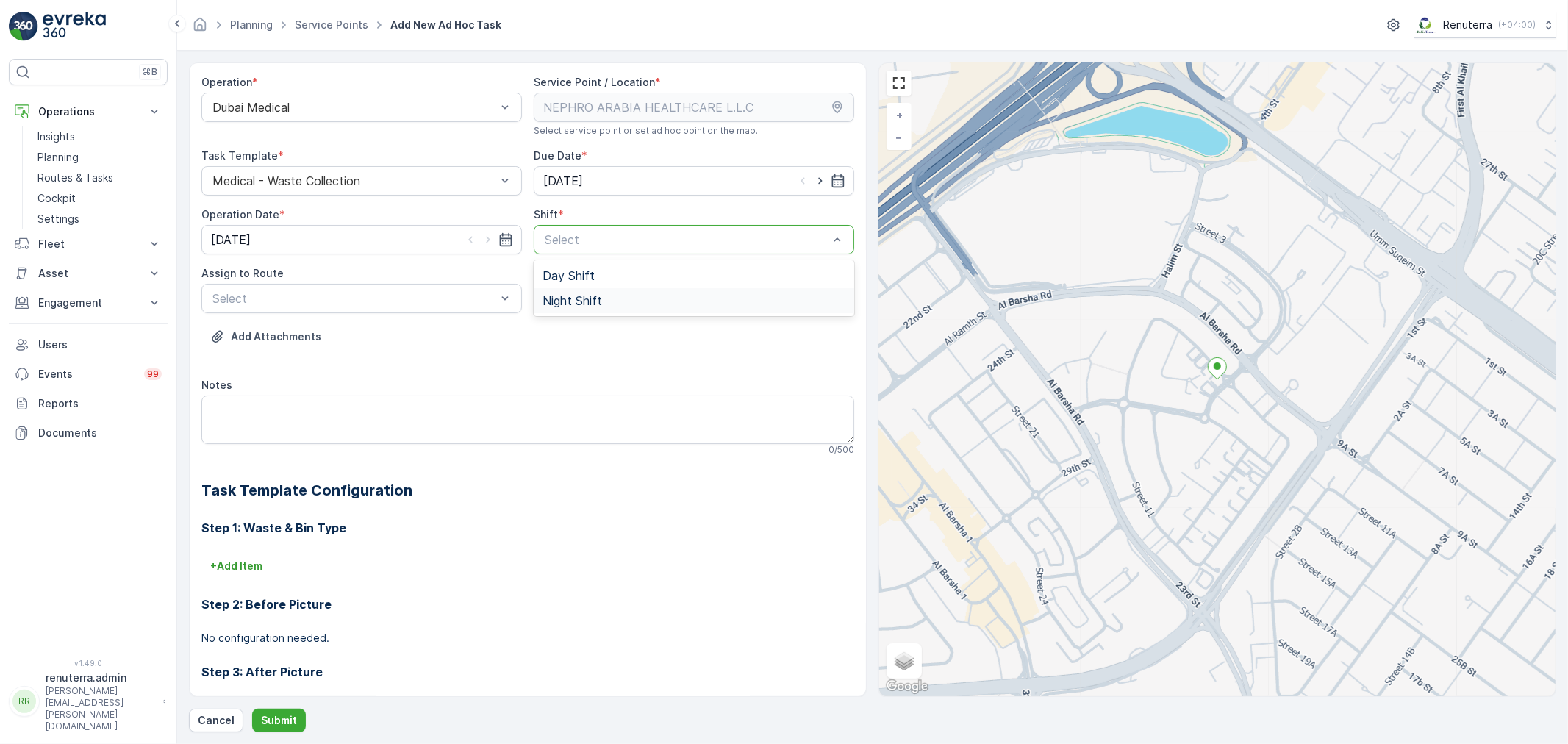
click at [574, 306] on span "Night Shift" at bounding box center [572, 301] width 60 height 13
click at [437, 304] on div at bounding box center [354, 298] width 286 height 13
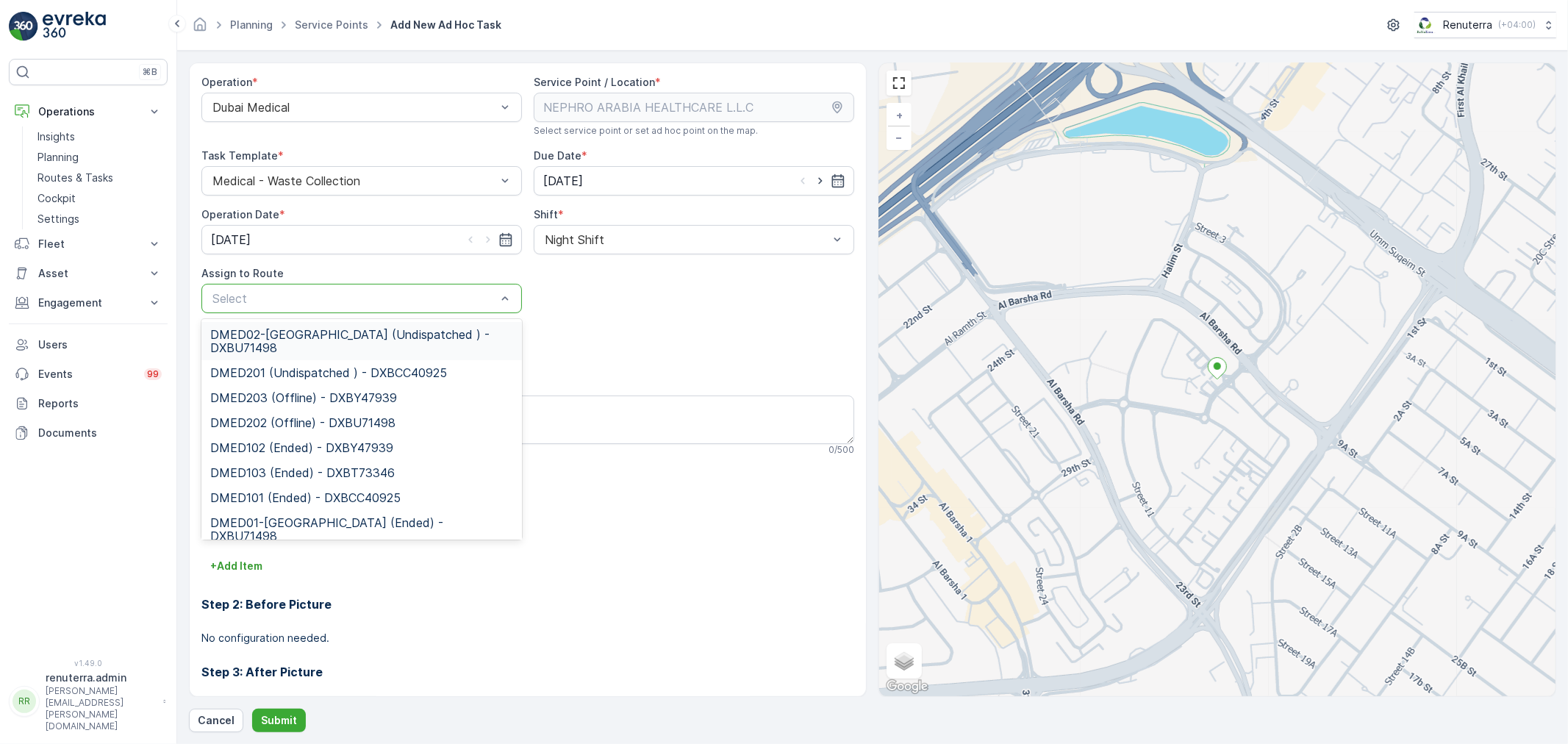
click at [399, 347] on span "DMED02-[GEOGRAPHIC_DATA] (Undispatched ) - DXBU71498" at bounding box center [362, 342] width 303 height 27
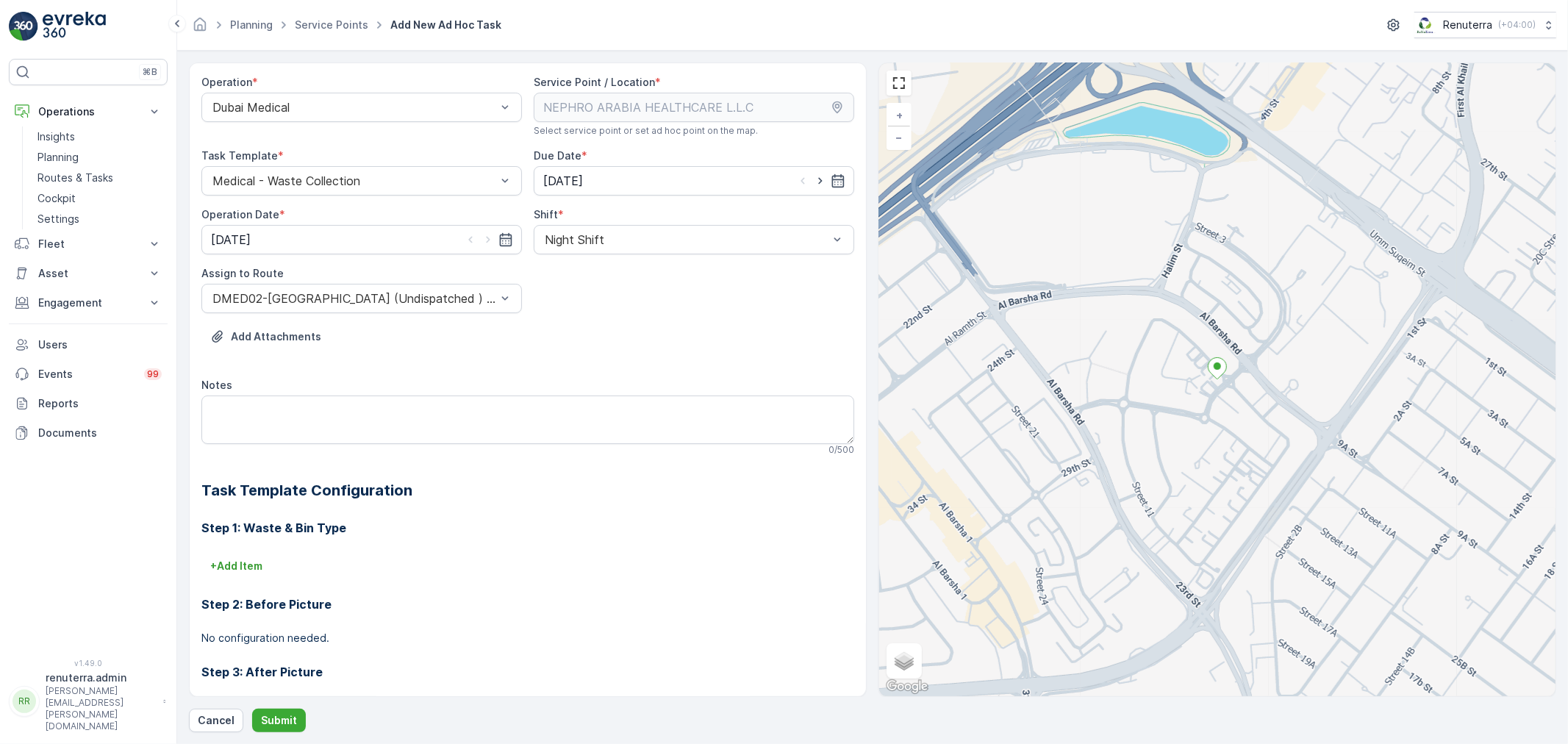
click at [291, 706] on div "Operation * Dubai Medical Service Point / Location * Select service point or se…" at bounding box center [872, 397] width 1367 height 670
click at [291, 715] on p "Submit" at bounding box center [279, 720] width 36 height 14
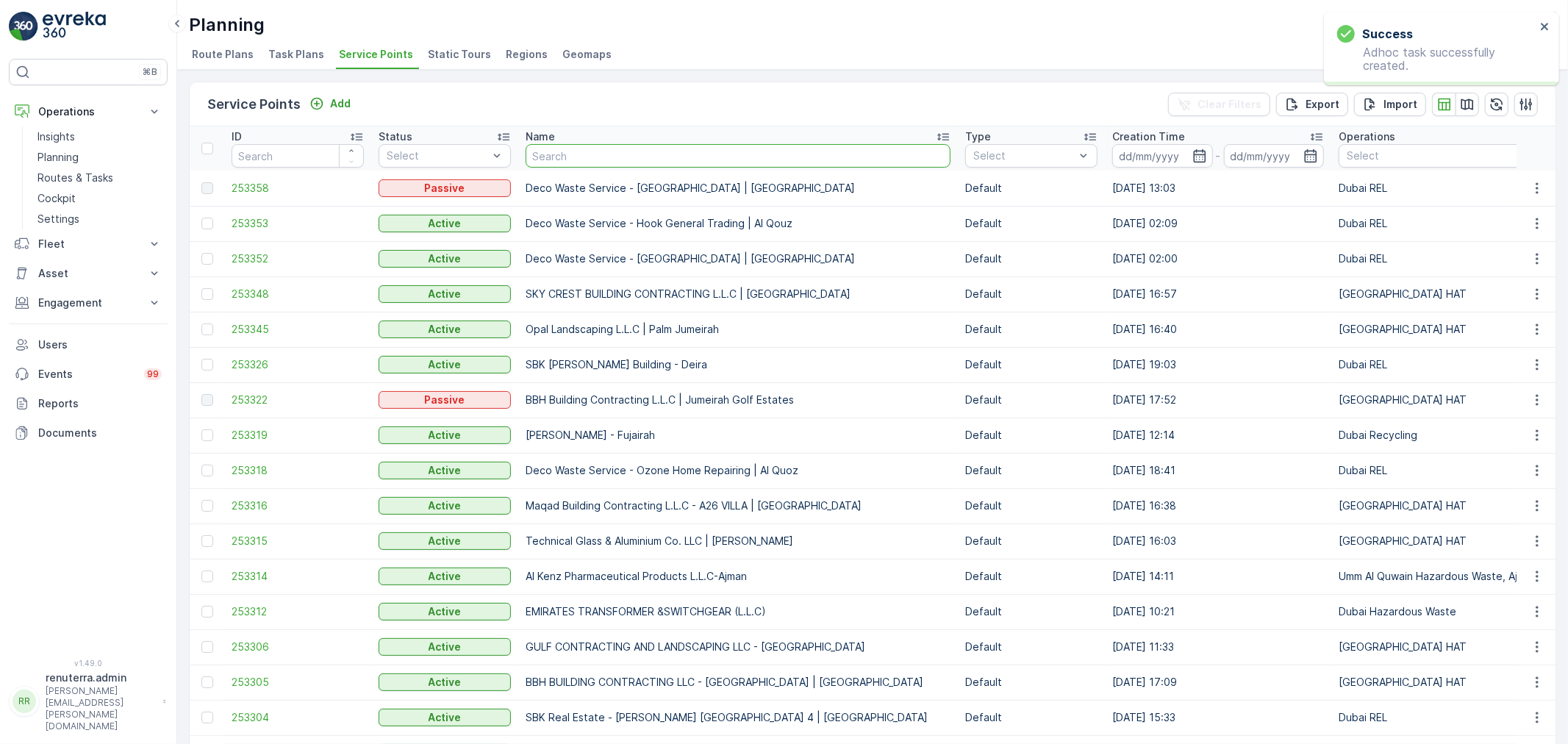
click at [622, 147] on input "text" at bounding box center [738, 156] width 425 height 23
type input "swalam"
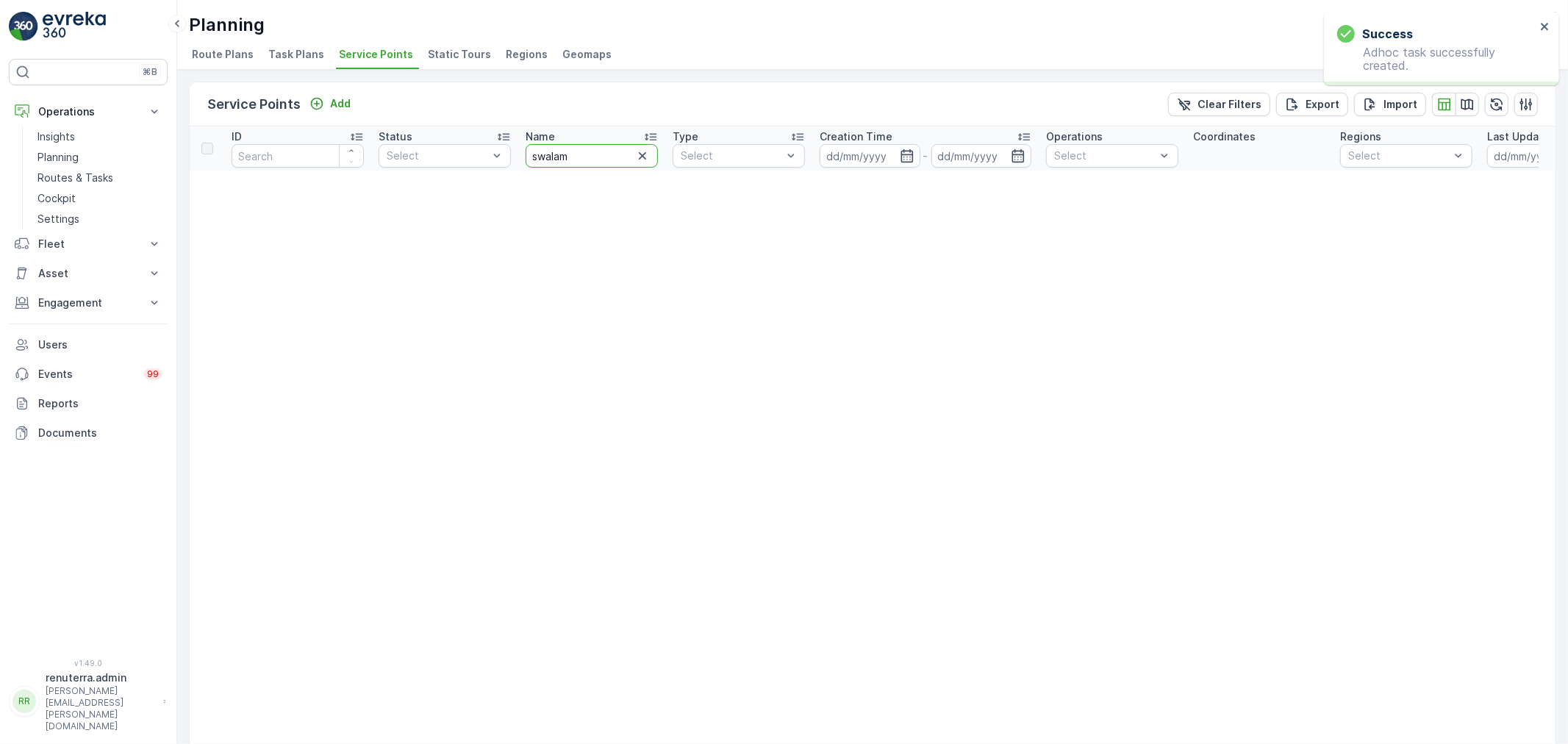
click at [622, 145] on input "swalam" at bounding box center [591, 156] width 132 height 23
type input "s"
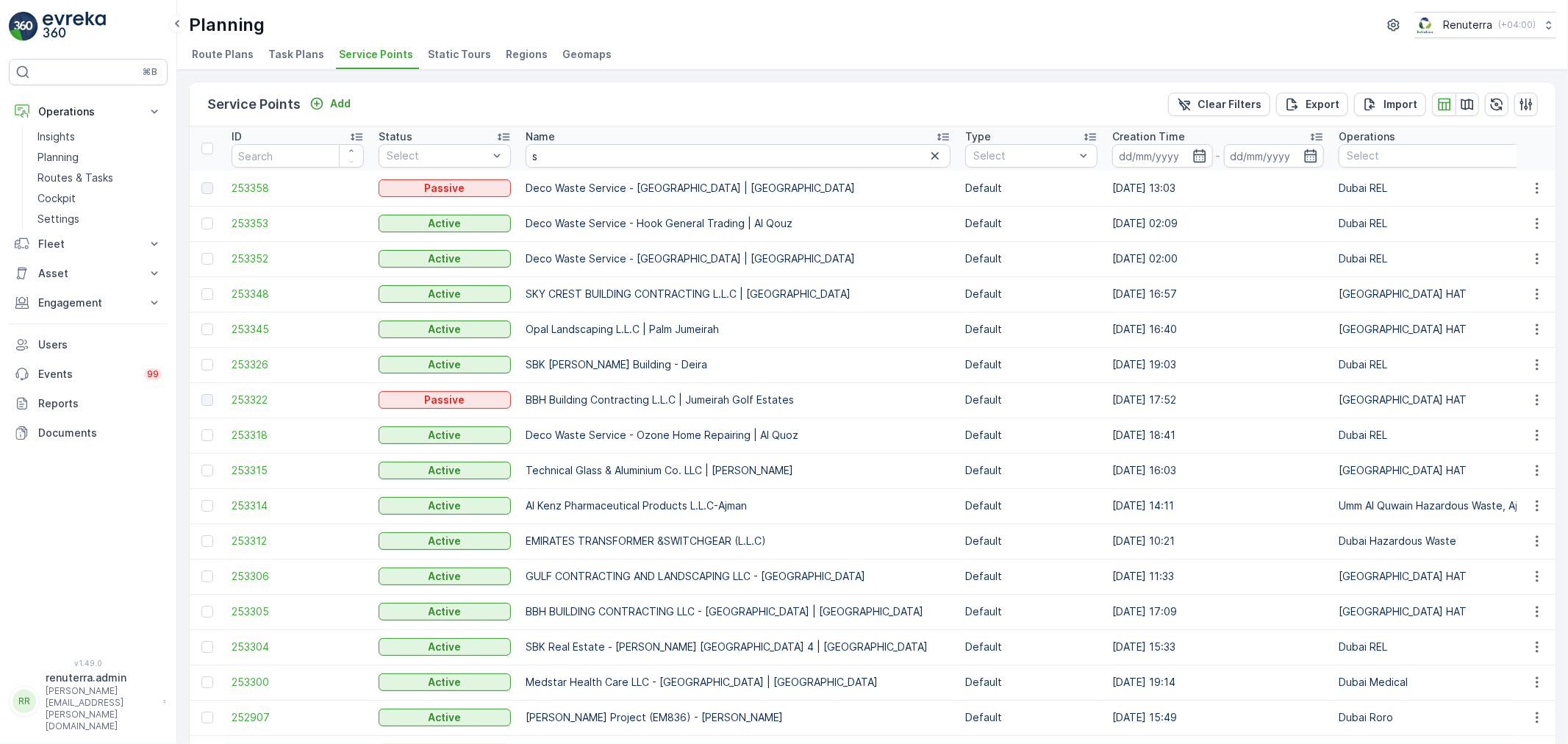
drag, startPoint x: 632, startPoint y: 136, endPoint x: 619, endPoint y: 167, distance: 33.6
click at [626, 164] on th "Name s" at bounding box center [738, 148] width 440 height 44
click at [613, 153] on input "s" at bounding box center [738, 156] width 425 height 23
type input "salam"
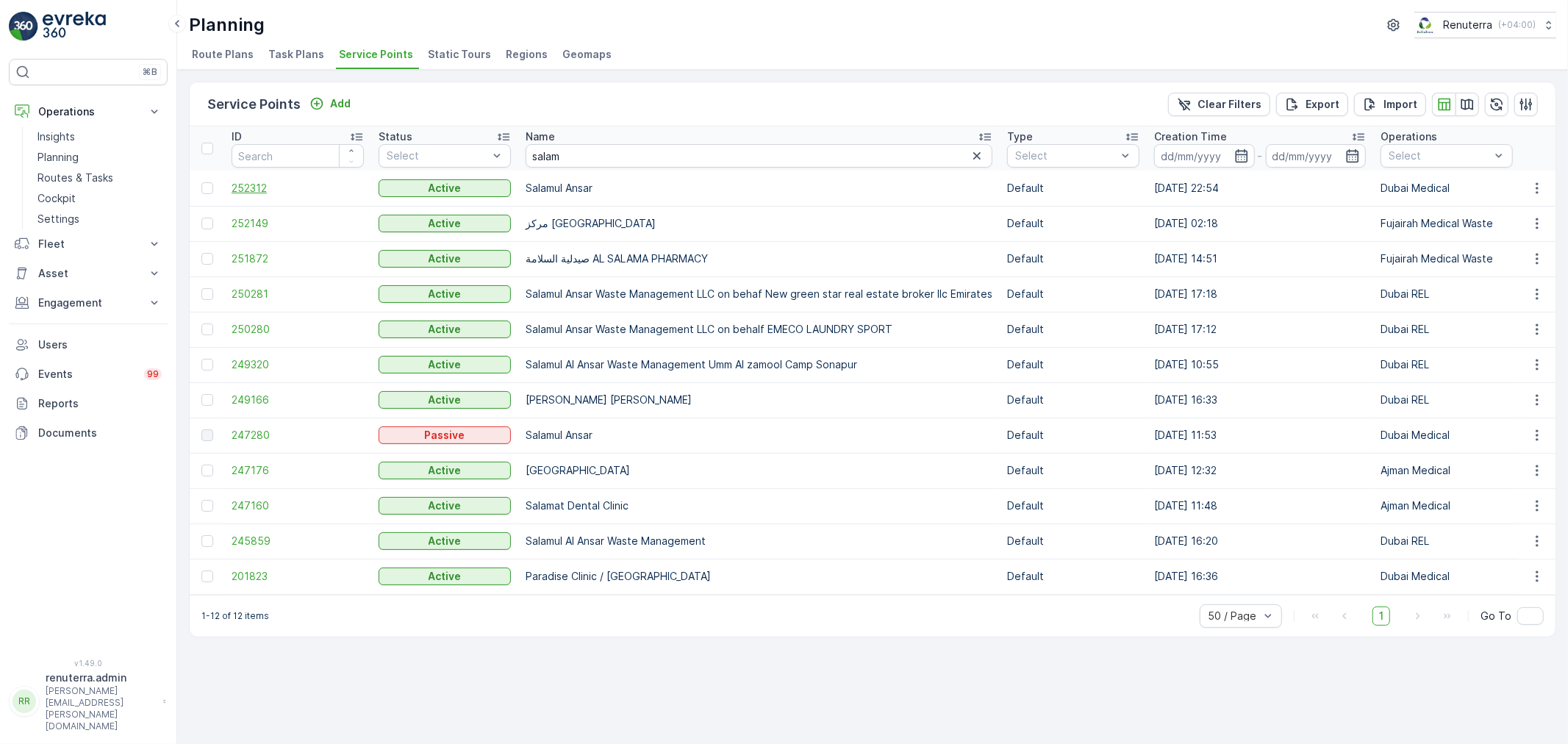
click at [262, 189] on span "252312" at bounding box center [298, 188] width 132 height 14
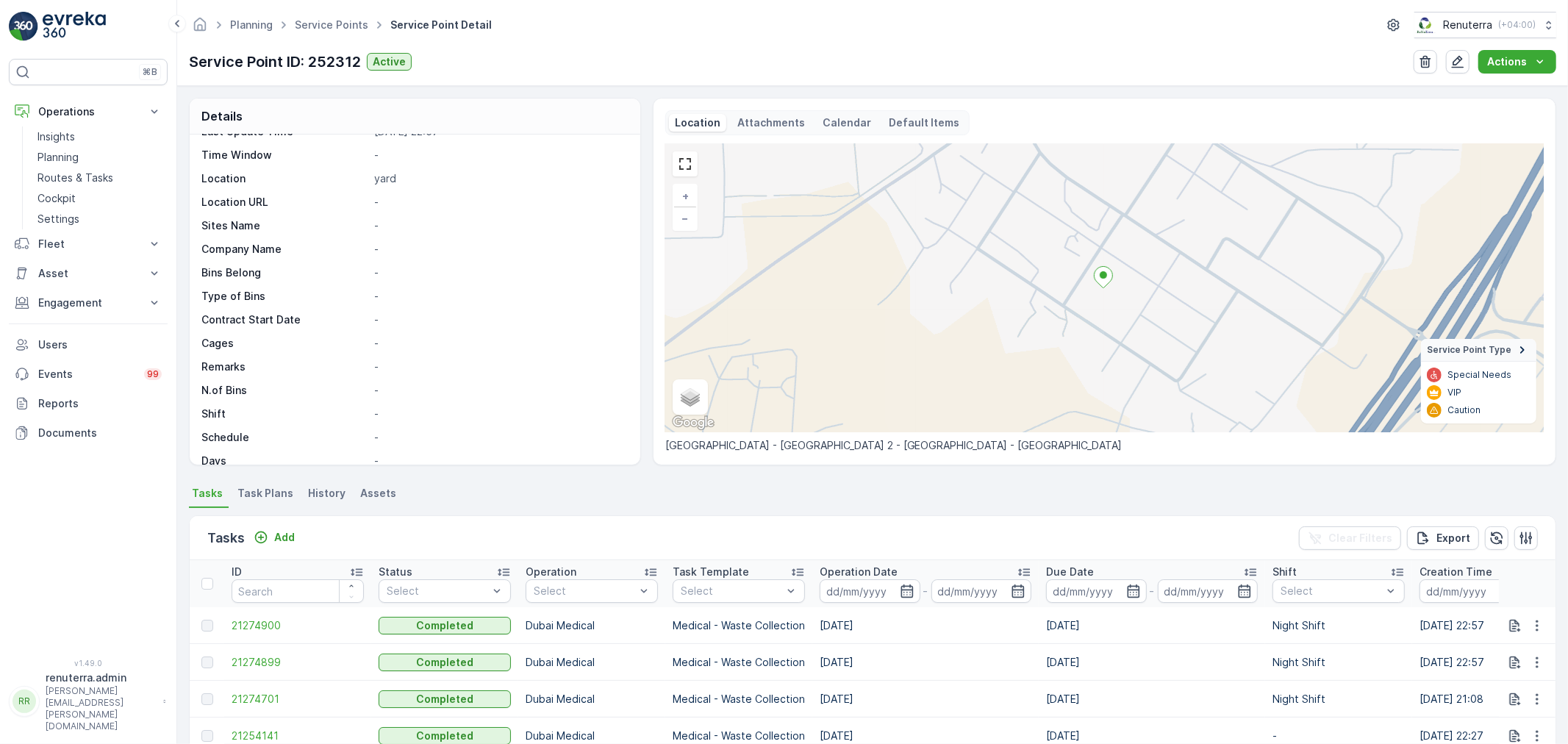
scroll to position [203, 0]
click at [285, 533] on p "Add" at bounding box center [284, 537] width 21 height 14
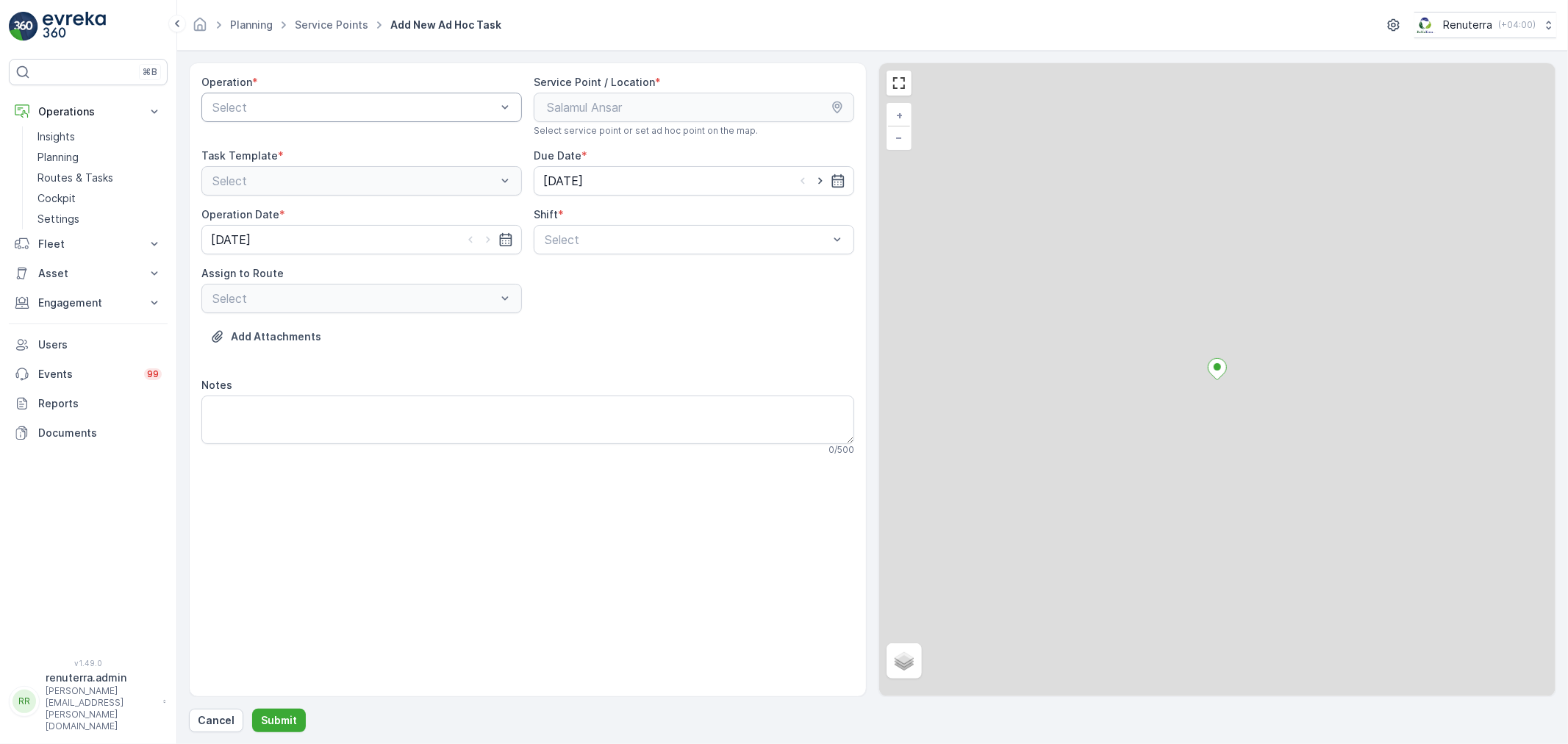
click at [353, 113] on div at bounding box center [354, 107] width 286 height 13
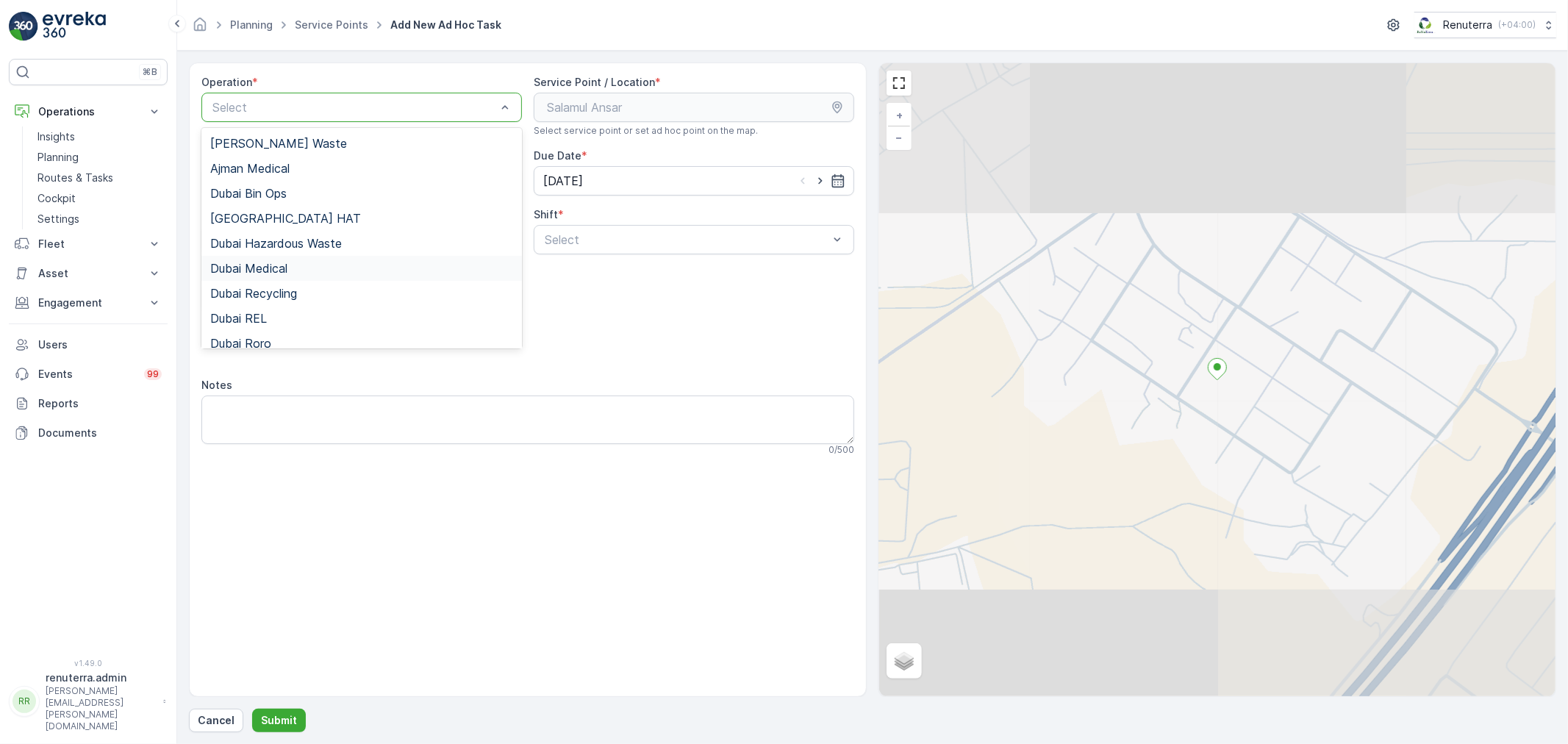
click at [341, 268] on div "Dubai Medical" at bounding box center [362, 268] width 303 height 13
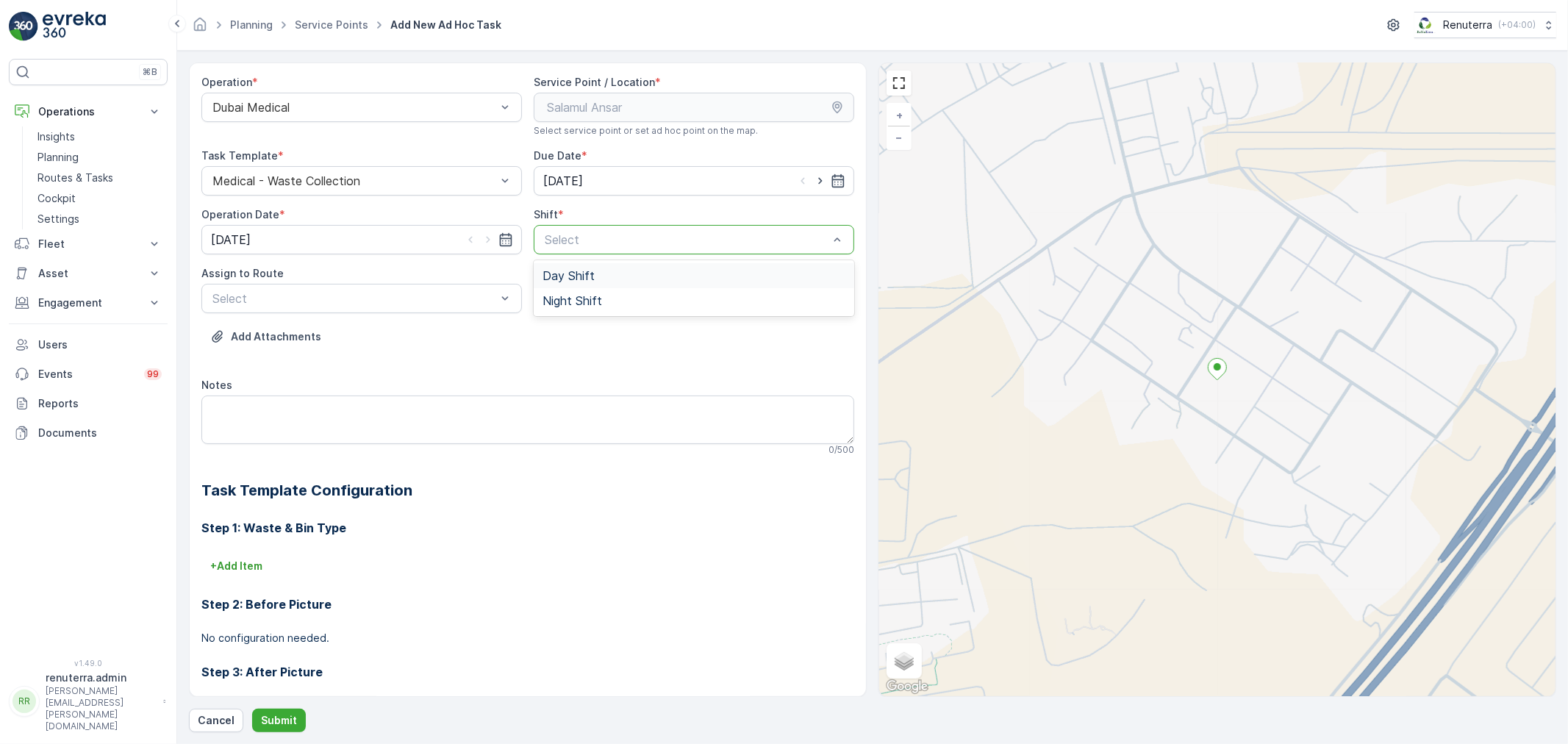
click at [722, 233] on div at bounding box center [686, 239] width 286 height 13
click at [672, 280] on div "Day Shift" at bounding box center [694, 276] width 303 height 13
drag, startPoint x: 645, startPoint y: 255, endPoint x: 647, endPoint y: 248, distance: 7.3
drag, startPoint x: 647, startPoint y: 248, endPoint x: 643, endPoint y: 256, distance: 8.9
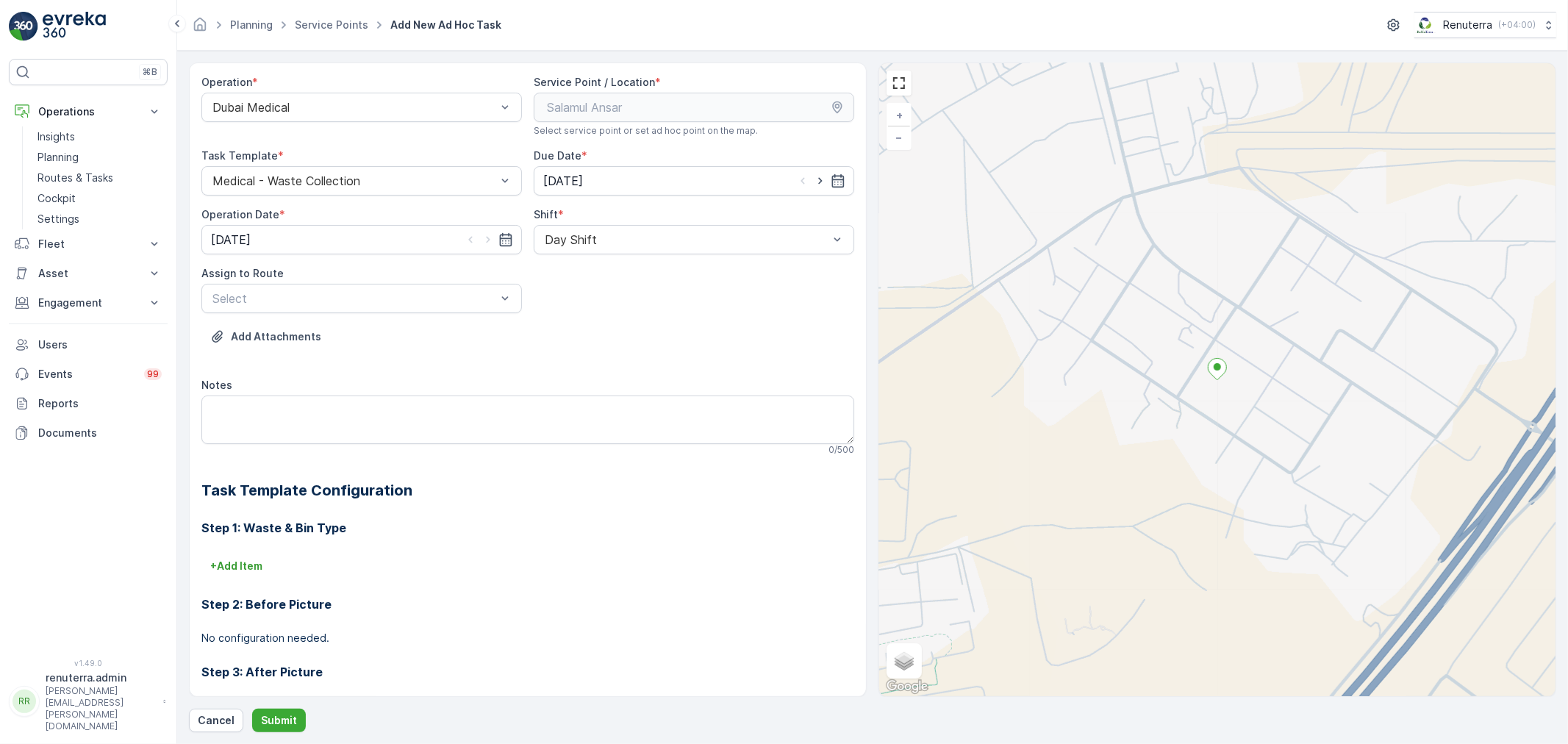
click at [645, 250] on div "Day Shift" at bounding box center [693, 239] width 320 height 29
click at [632, 303] on div "Night Shift" at bounding box center [694, 301] width 303 height 13
click at [445, 302] on div at bounding box center [354, 298] width 286 height 13
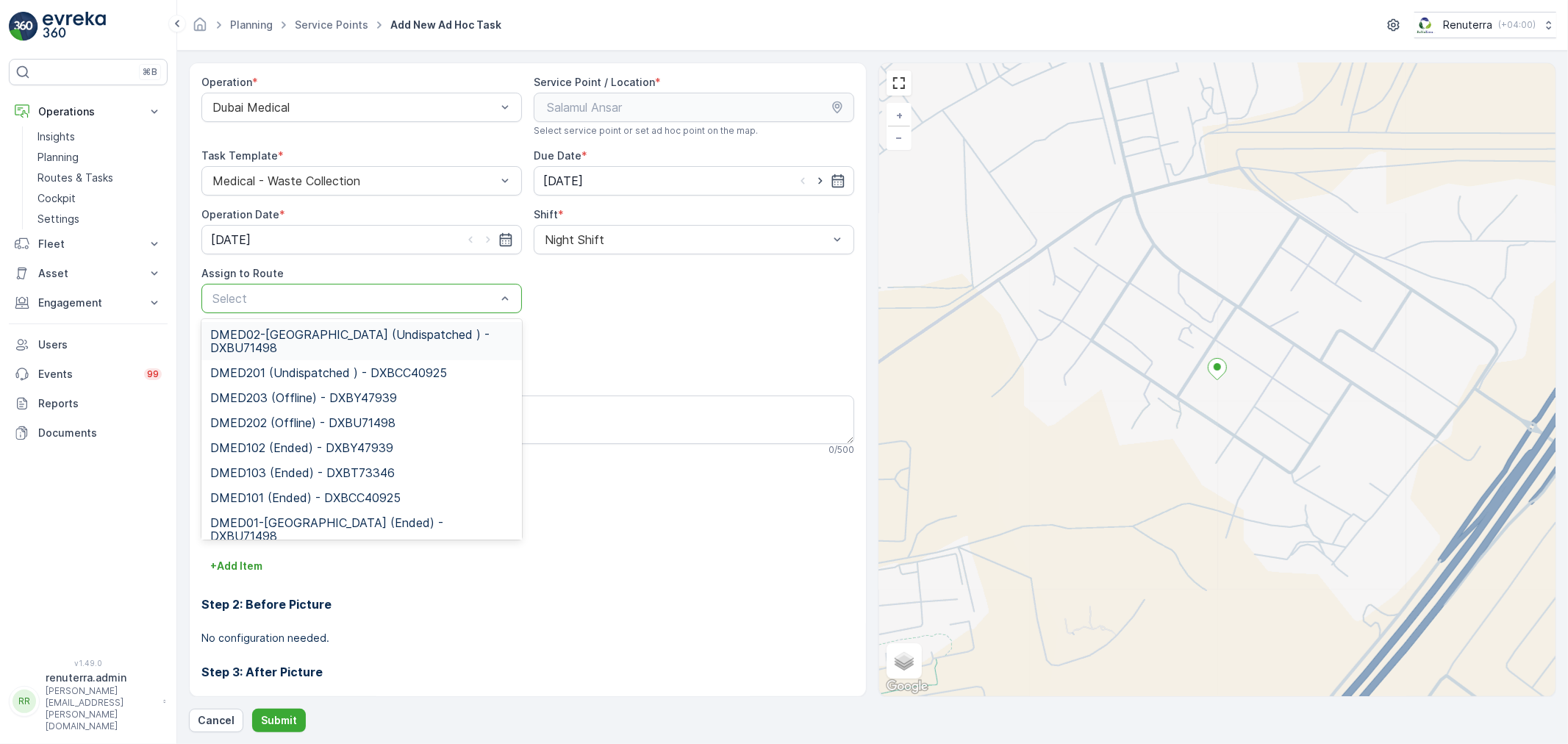
click at [386, 356] on div "DMED02-[GEOGRAPHIC_DATA] (Undispatched ) - DXBU71498" at bounding box center [361, 341] width 320 height 38
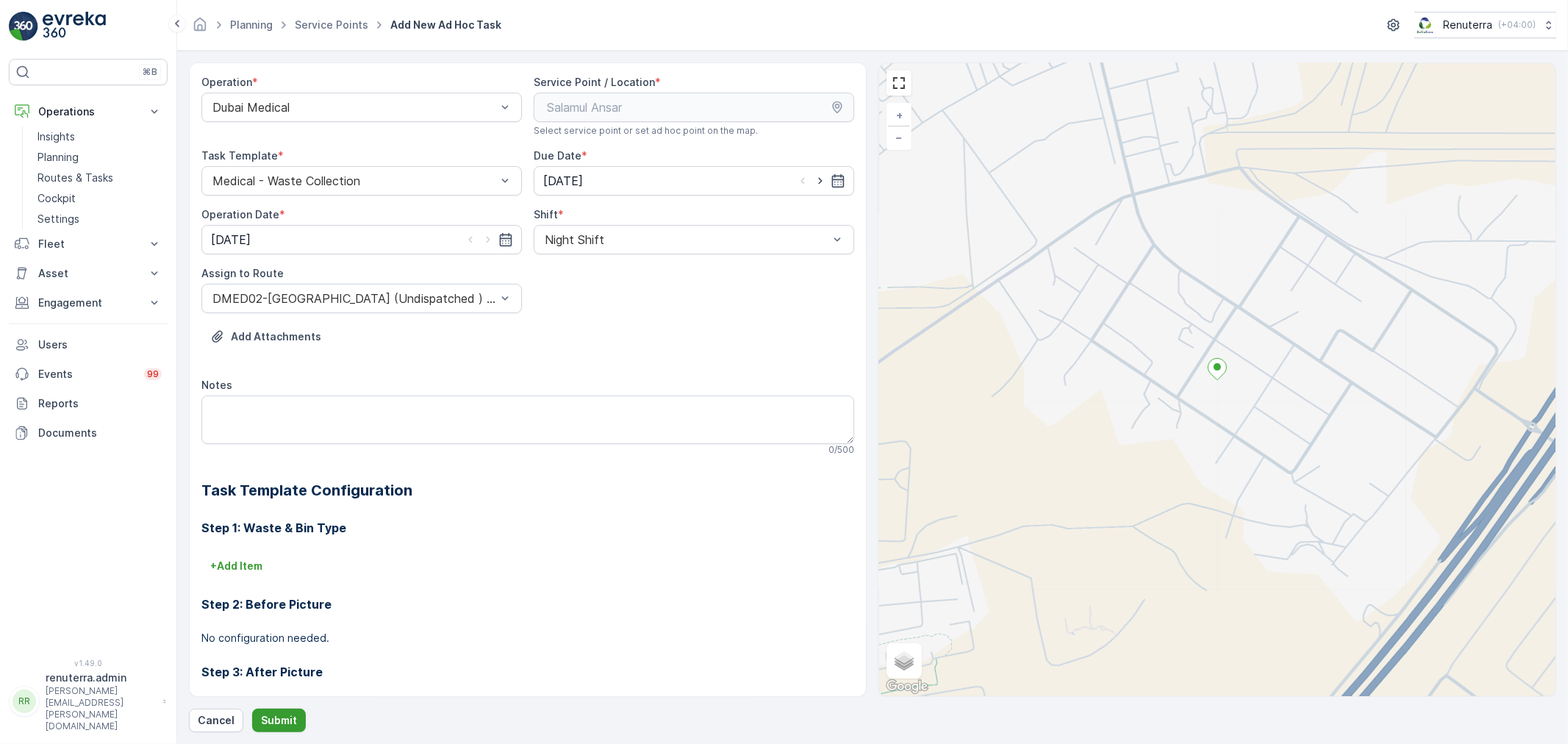
click at [277, 723] on p "Submit" at bounding box center [279, 720] width 36 height 14
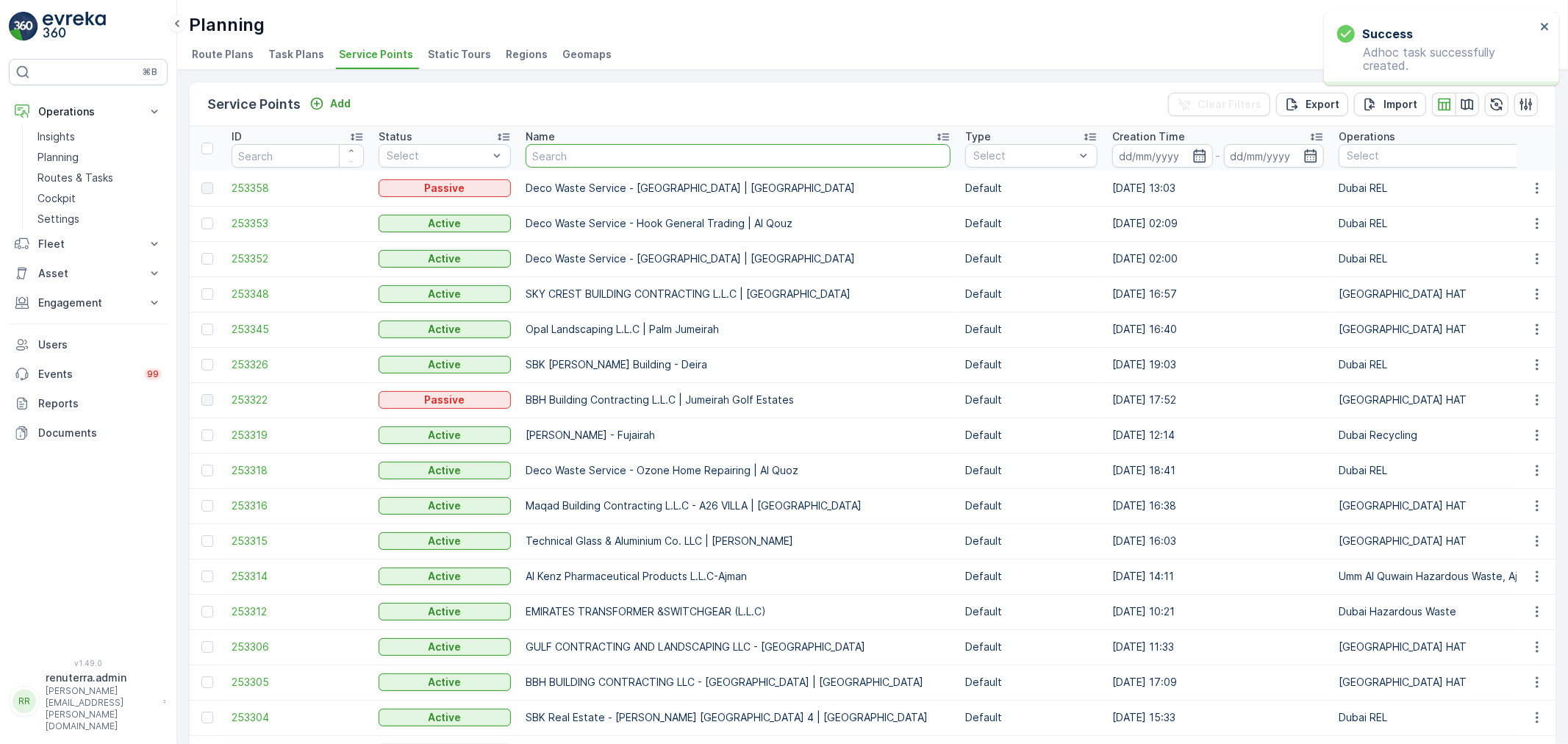
click at [560, 161] on input "text" at bounding box center [738, 156] width 425 height 23
type input "sala"
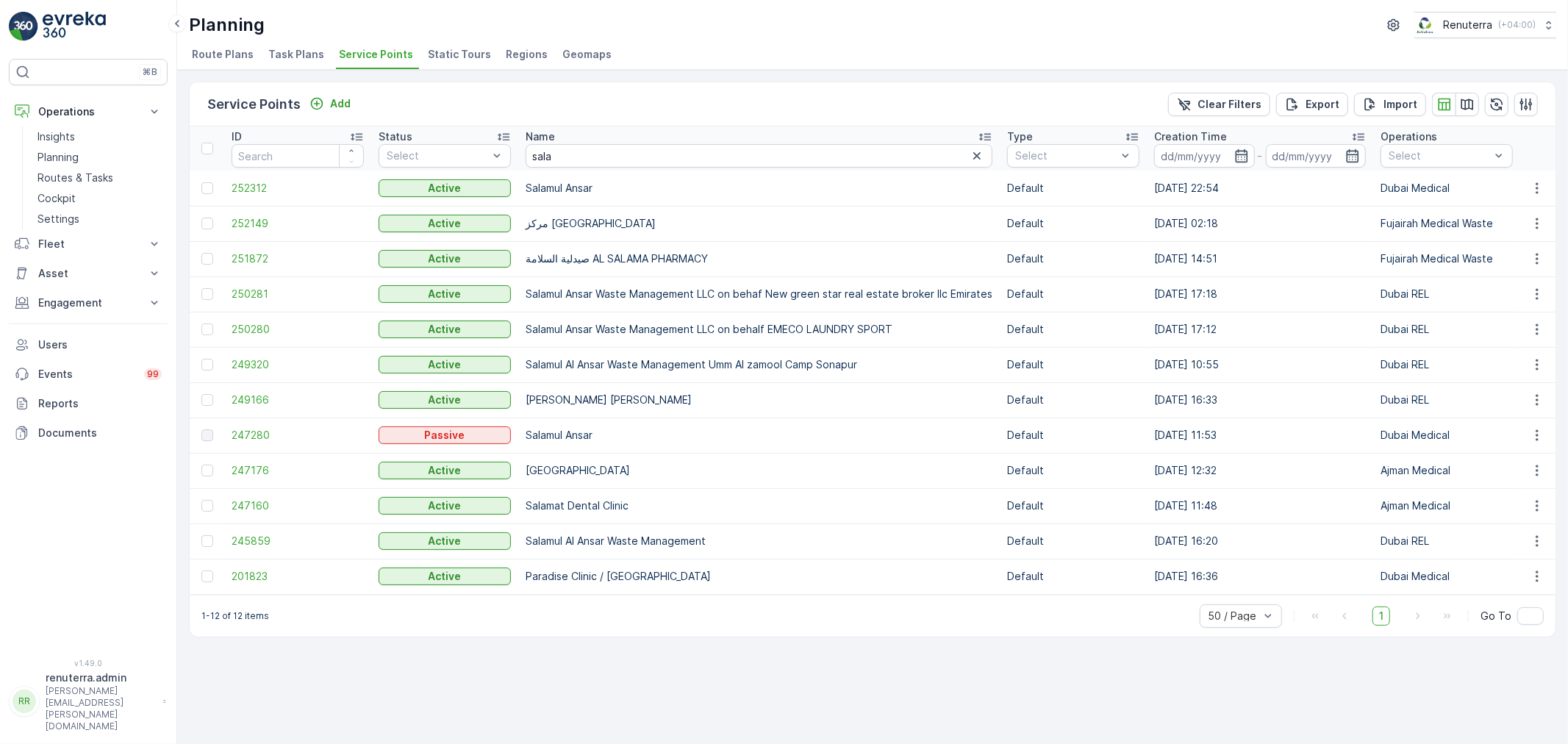
click at [268, 195] on td "252312" at bounding box center [297, 188] width 147 height 36
click at [268, 186] on span "252312" at bounding box center [298, 188] width 132 height 14
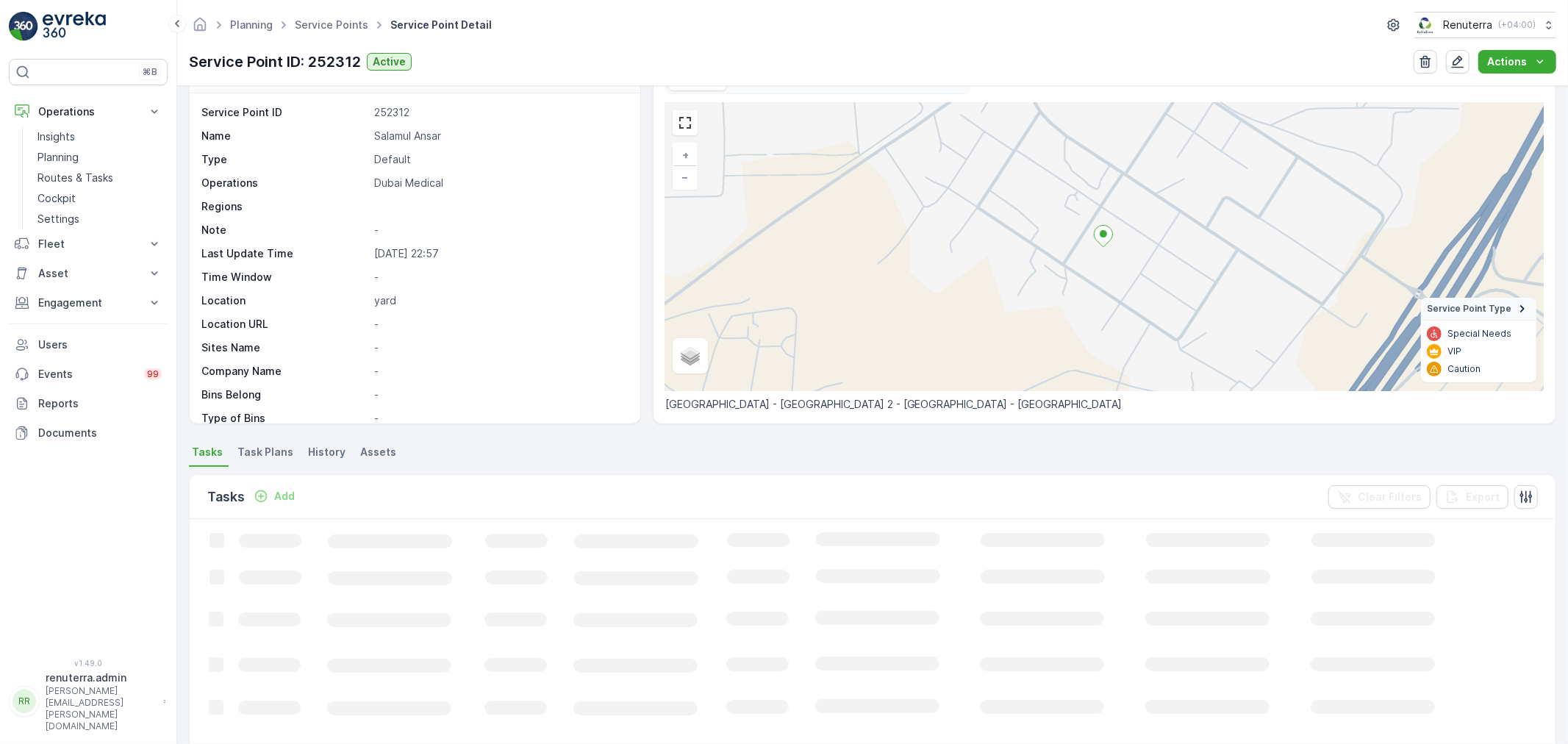
scroll to position [81, 0]
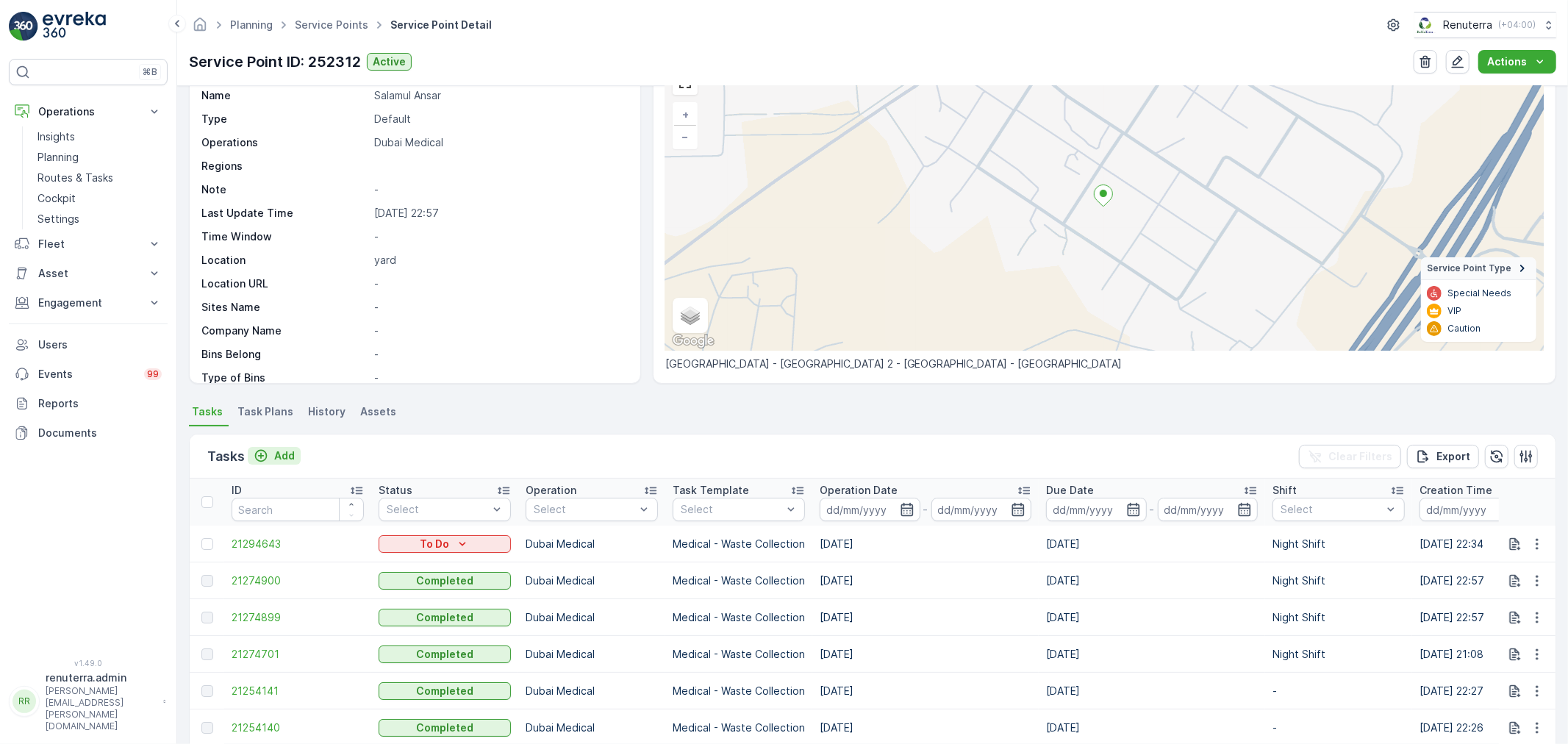
click at [295, 454] on button "Add" at bounding box center [274, 456] width 53 height 18
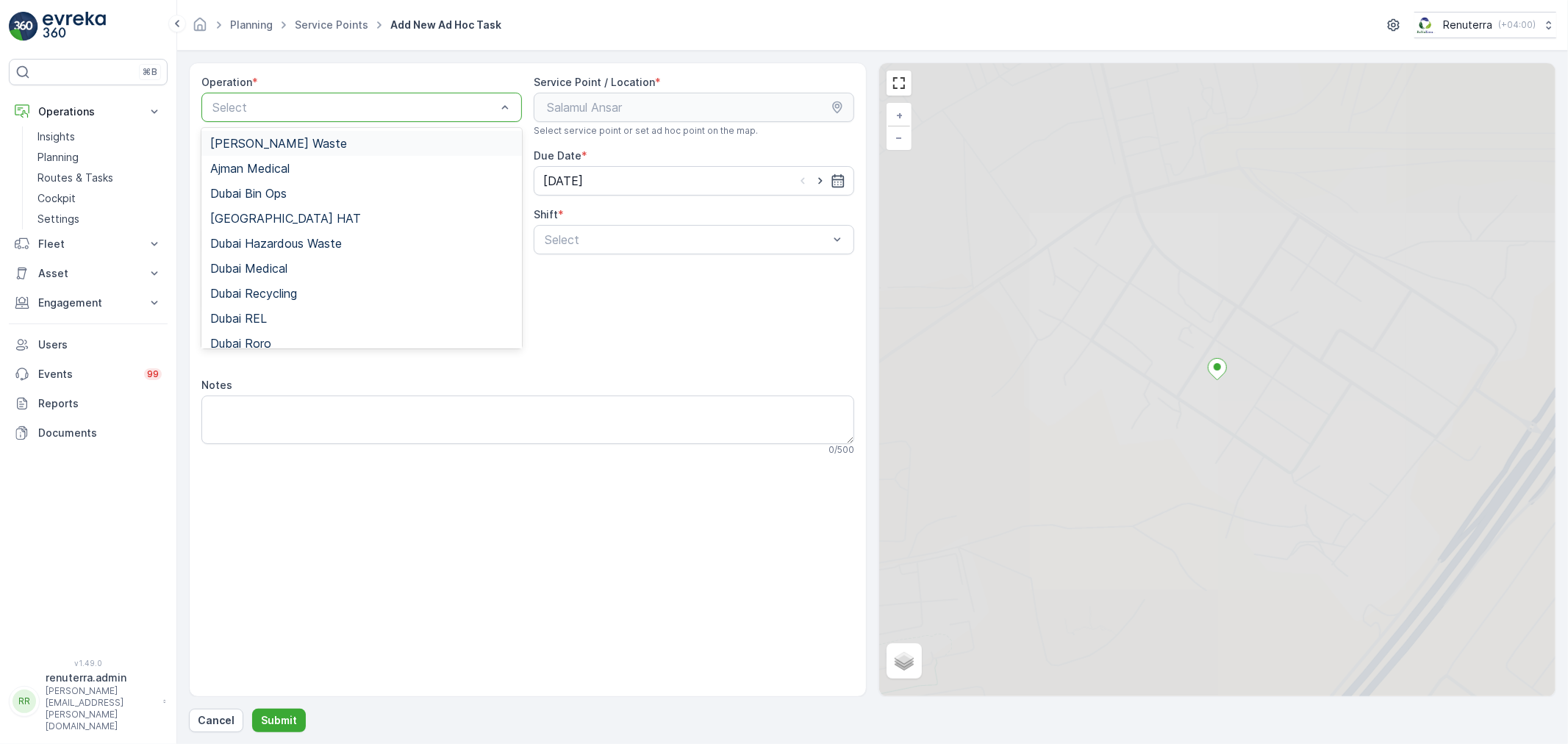
click at [289, 102] on div at bounding box center [354, 107] width 286 height 13
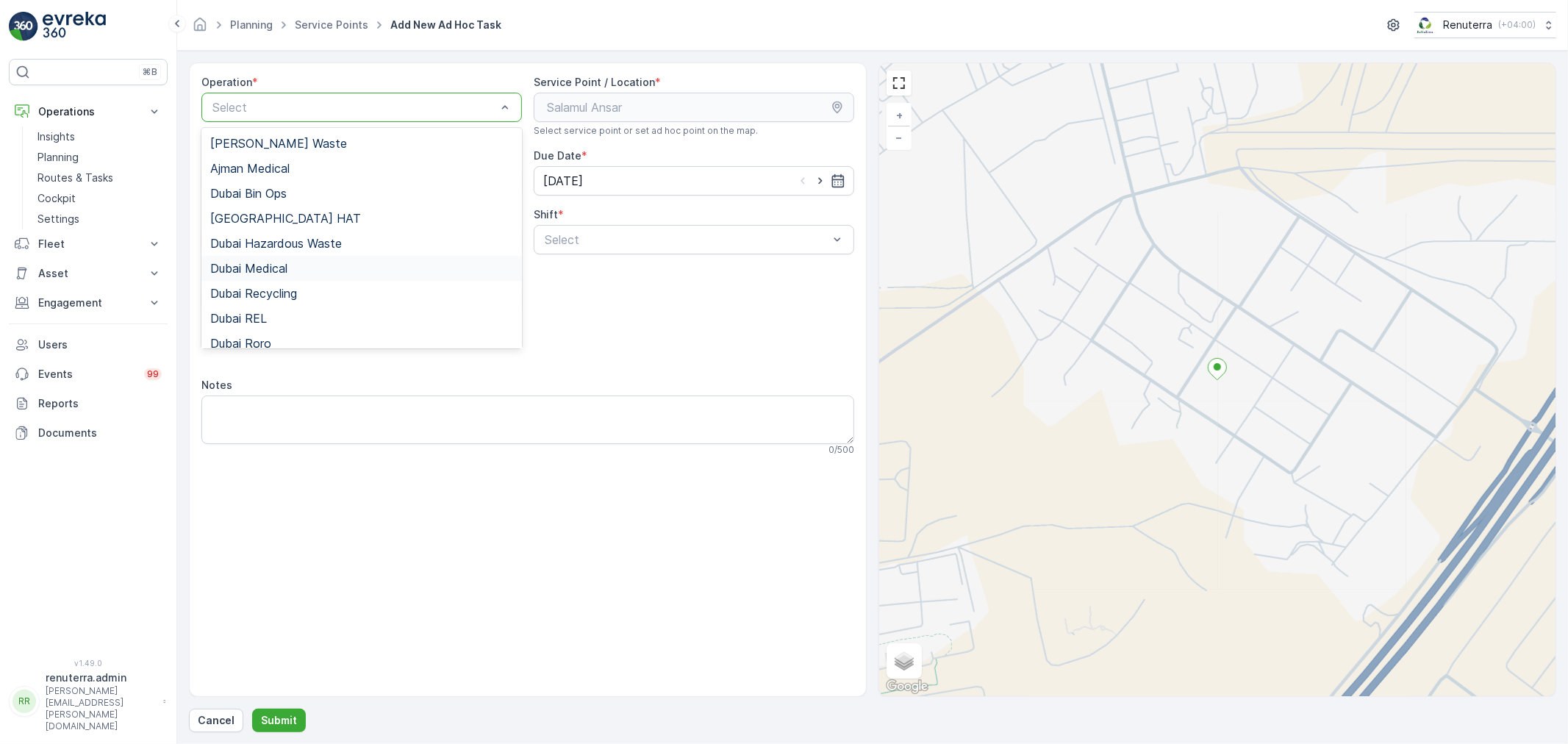
click at [266, 277] on div "Dubai Medical" at bounding box center [361, 269] width 320 height 25
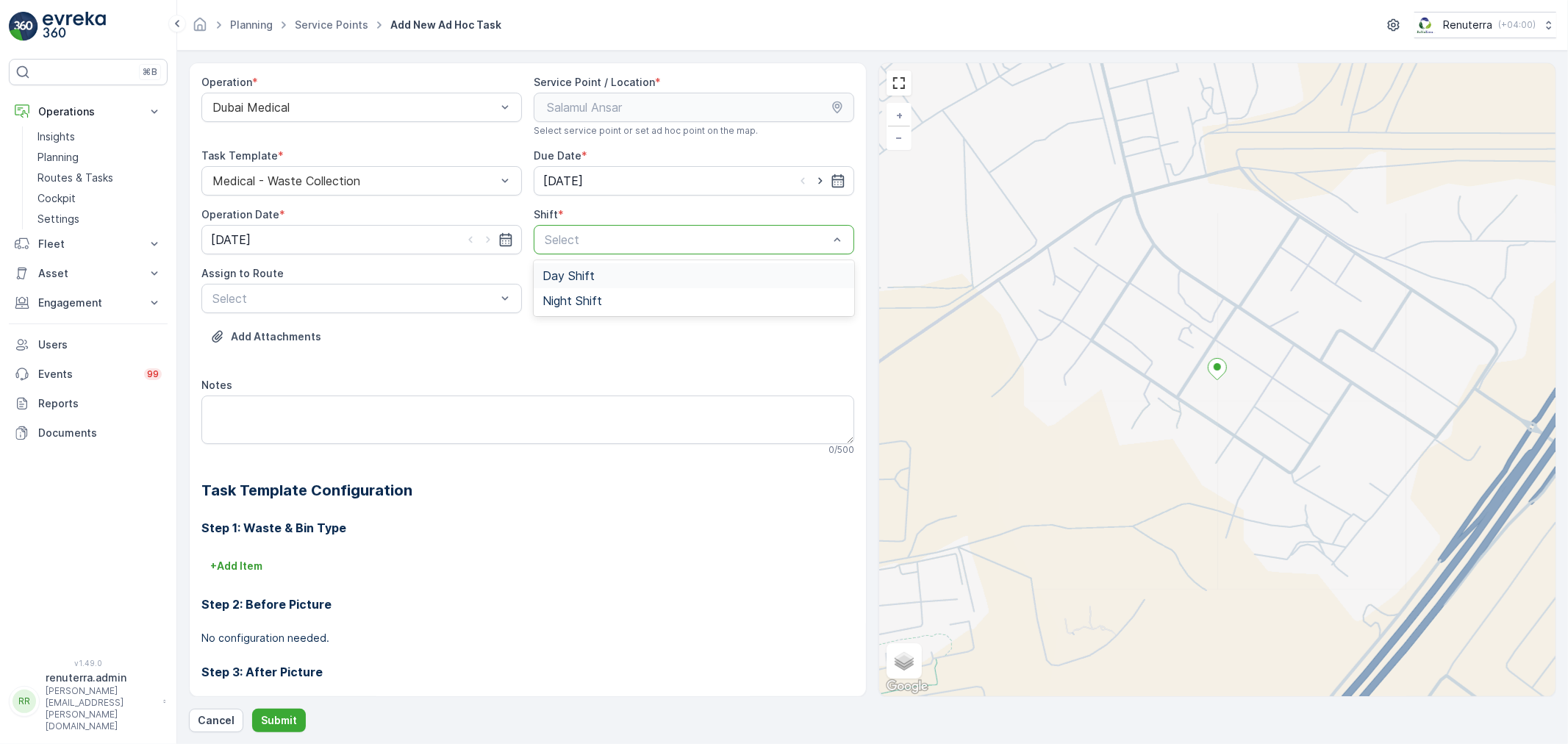
click at [582, 245] on div at bounding box center [686, 239] width 286 height 13
click at [570, 303] on span "Night Shift" at bounding box center [572, 301] width 60 height 13
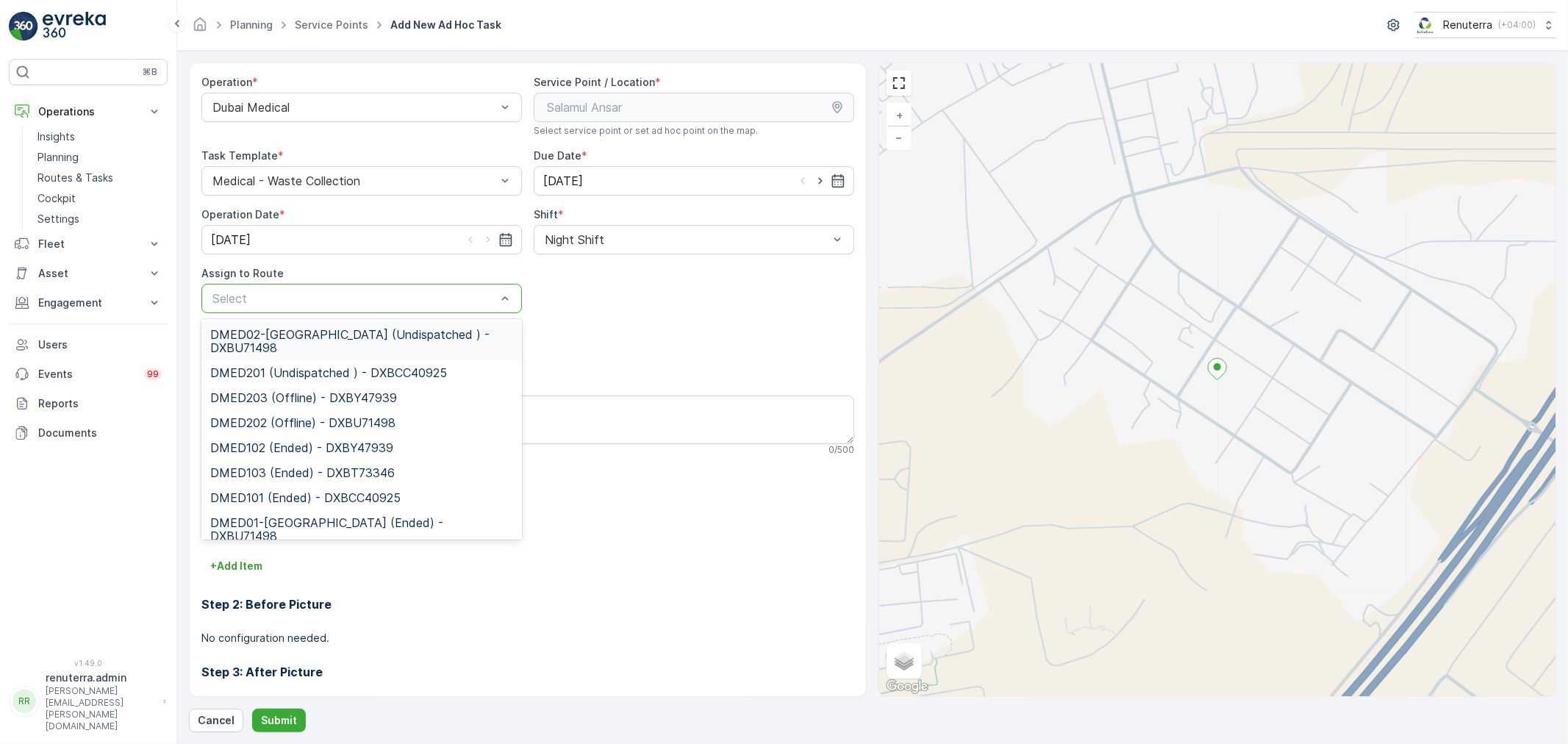
click at [353, 302] on div at bounding box center [354, 298] width 286 height 13
click at [336, 328] on span "DMED02-[GEOGRAPHIC_DATA] (Undispatched ) - DXBU71498" at bounding box center [362, 342] width 303 height 27
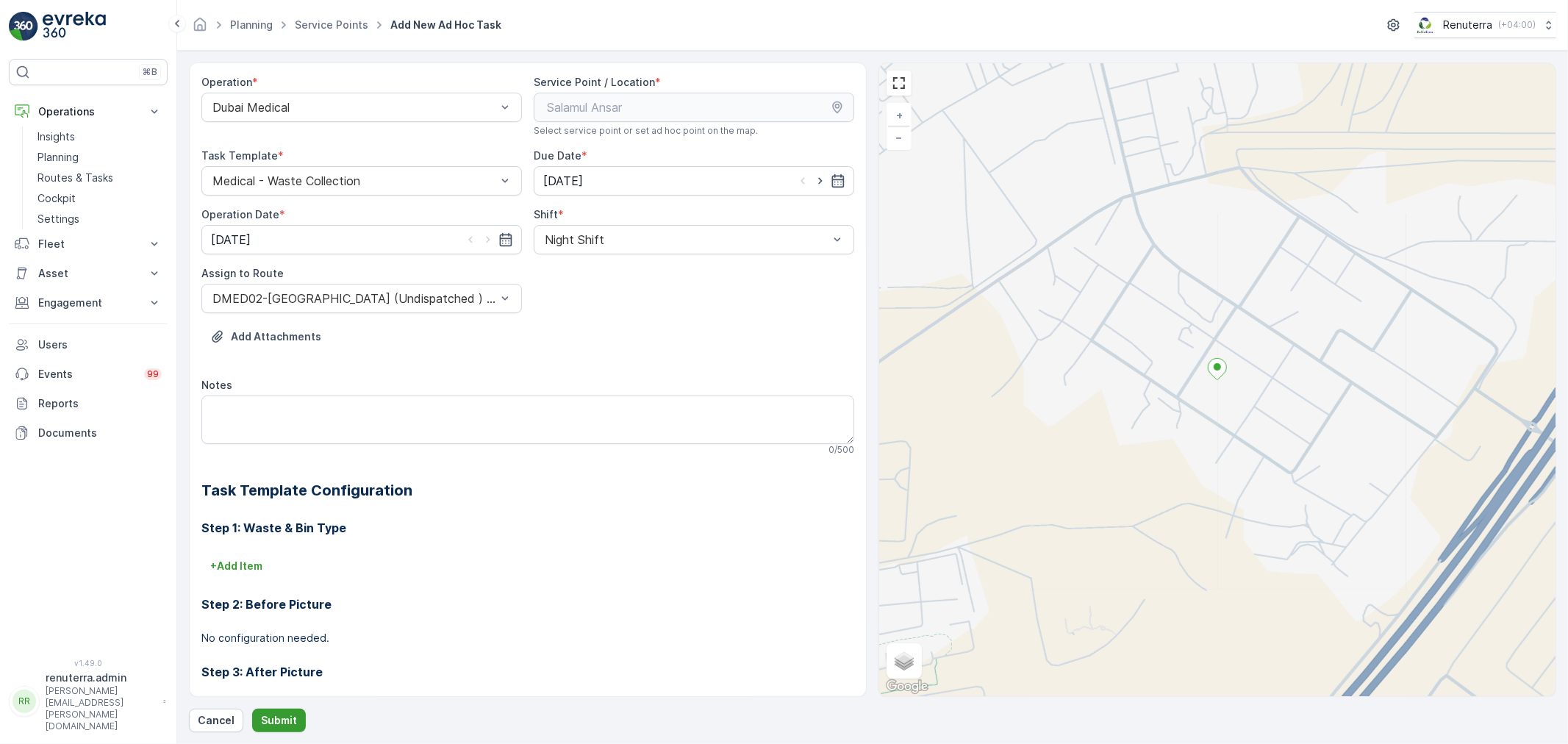
click at [269, 714] on p "Submit" at bounding box center [279, 720] width 36 height 14
